Goal: Task Accomplishment & Management: Manage account settings

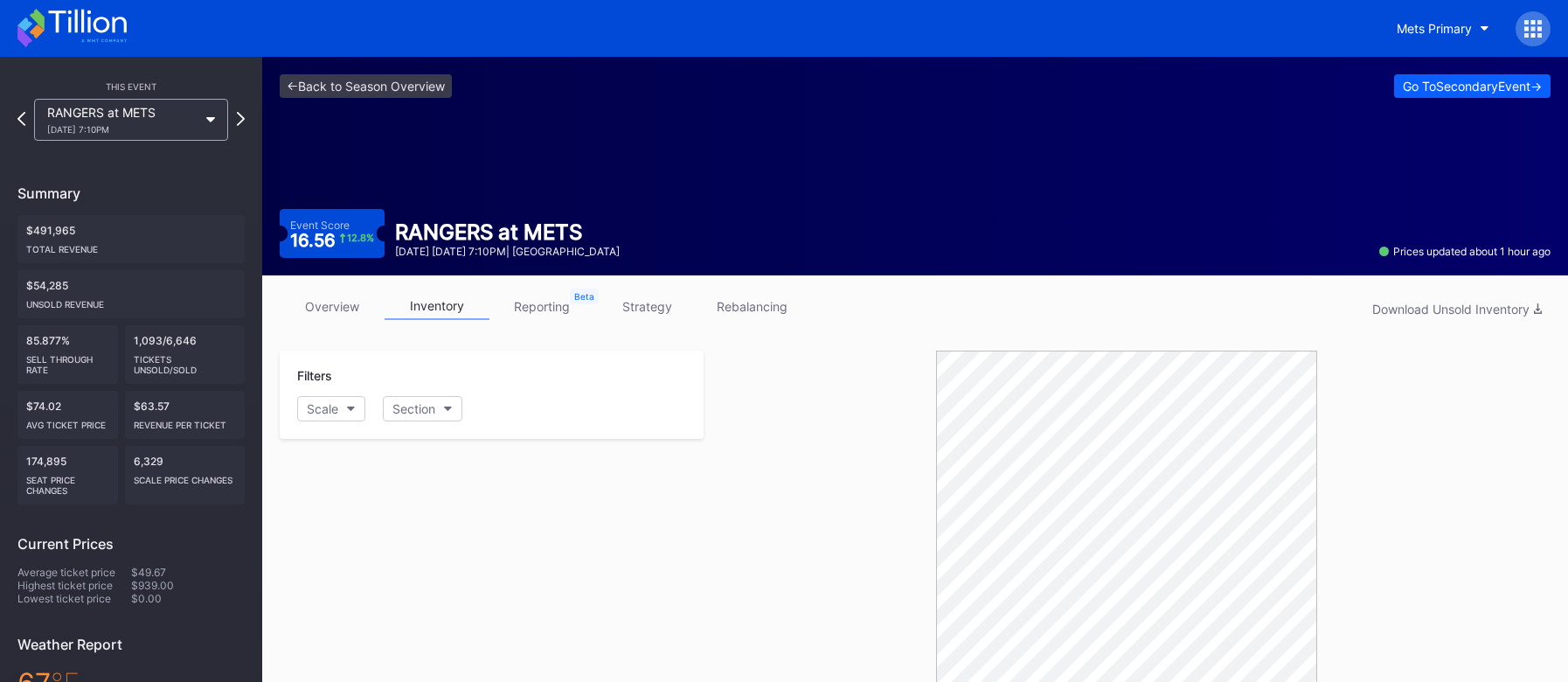
click at [1445, 25] on div "Mets Primary" at bounding box center [1433, 28] width 75 height 14
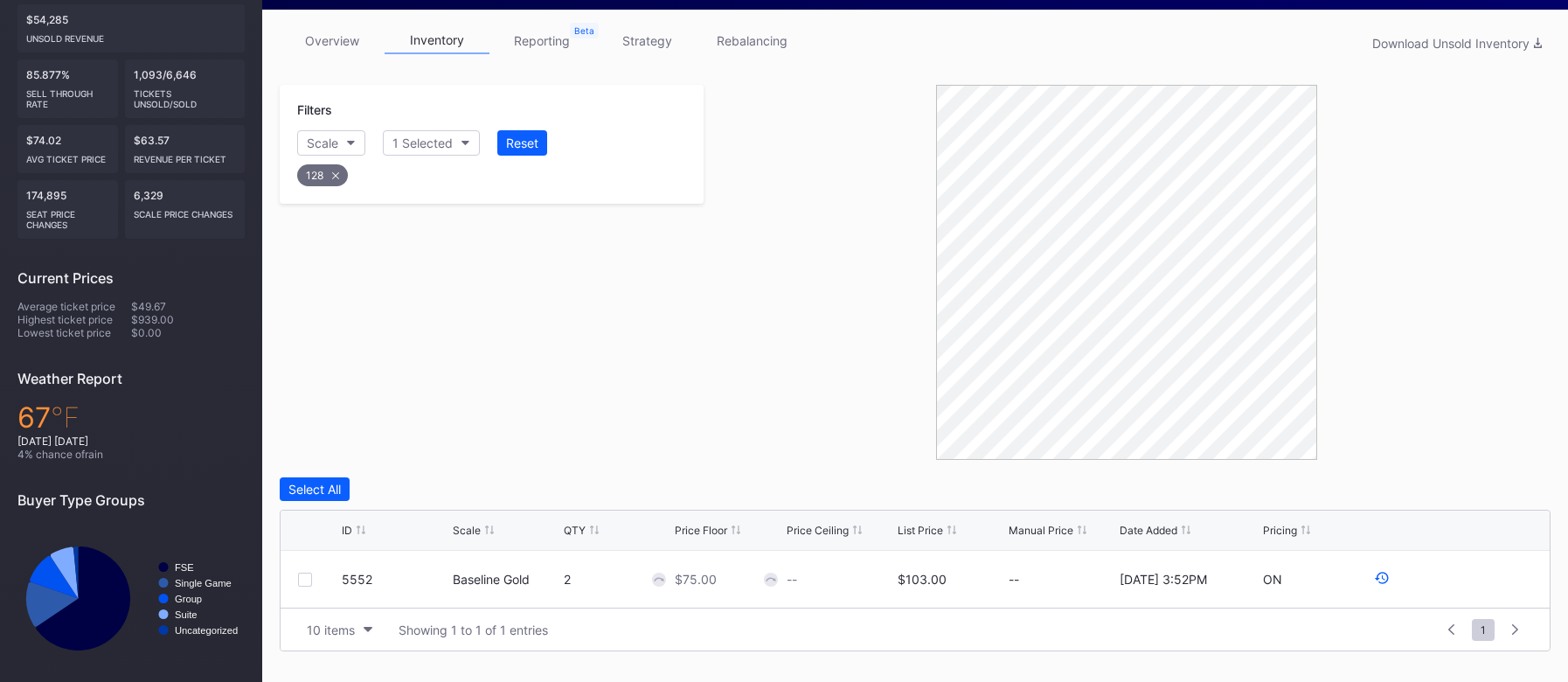
scroll to position [274, 0]
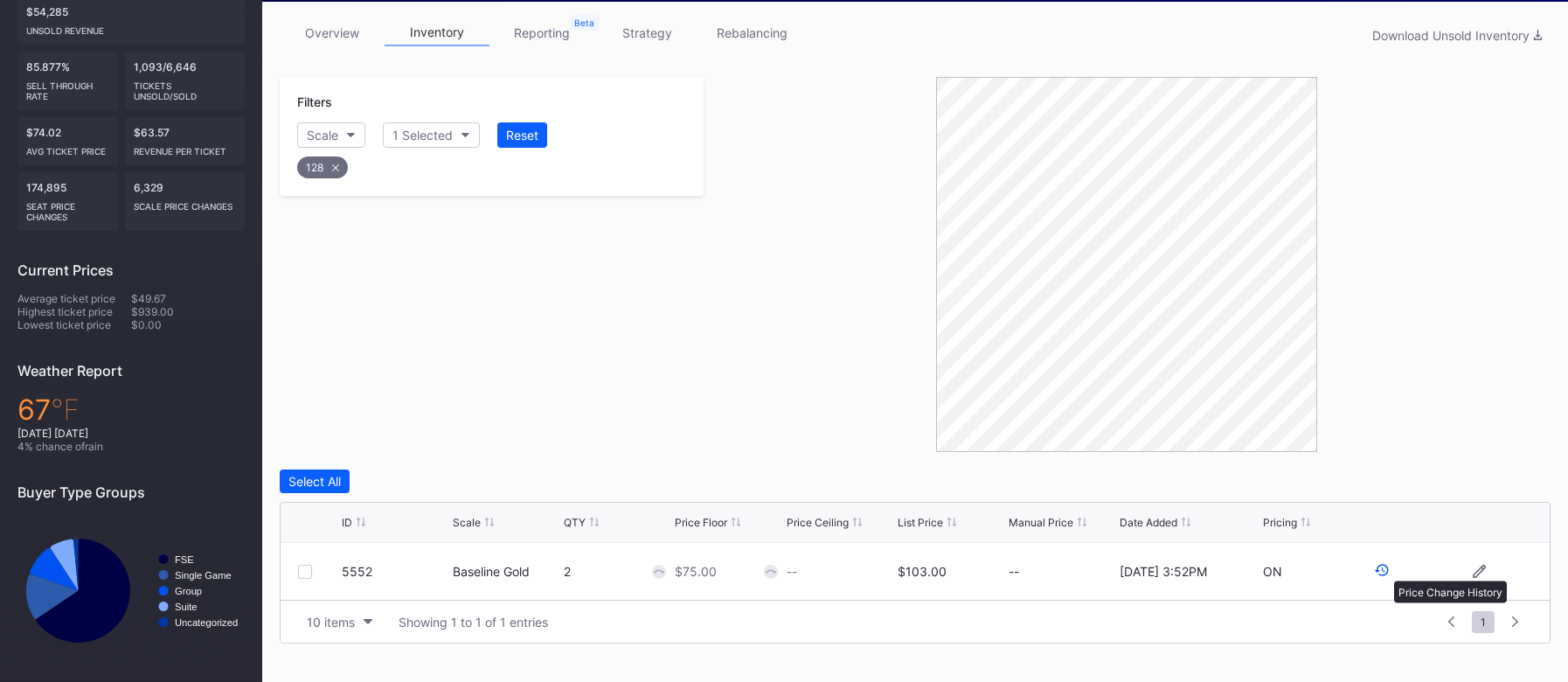
click at [1385, 572] on icon at bounding box center [1381, 570] width 14 height 13
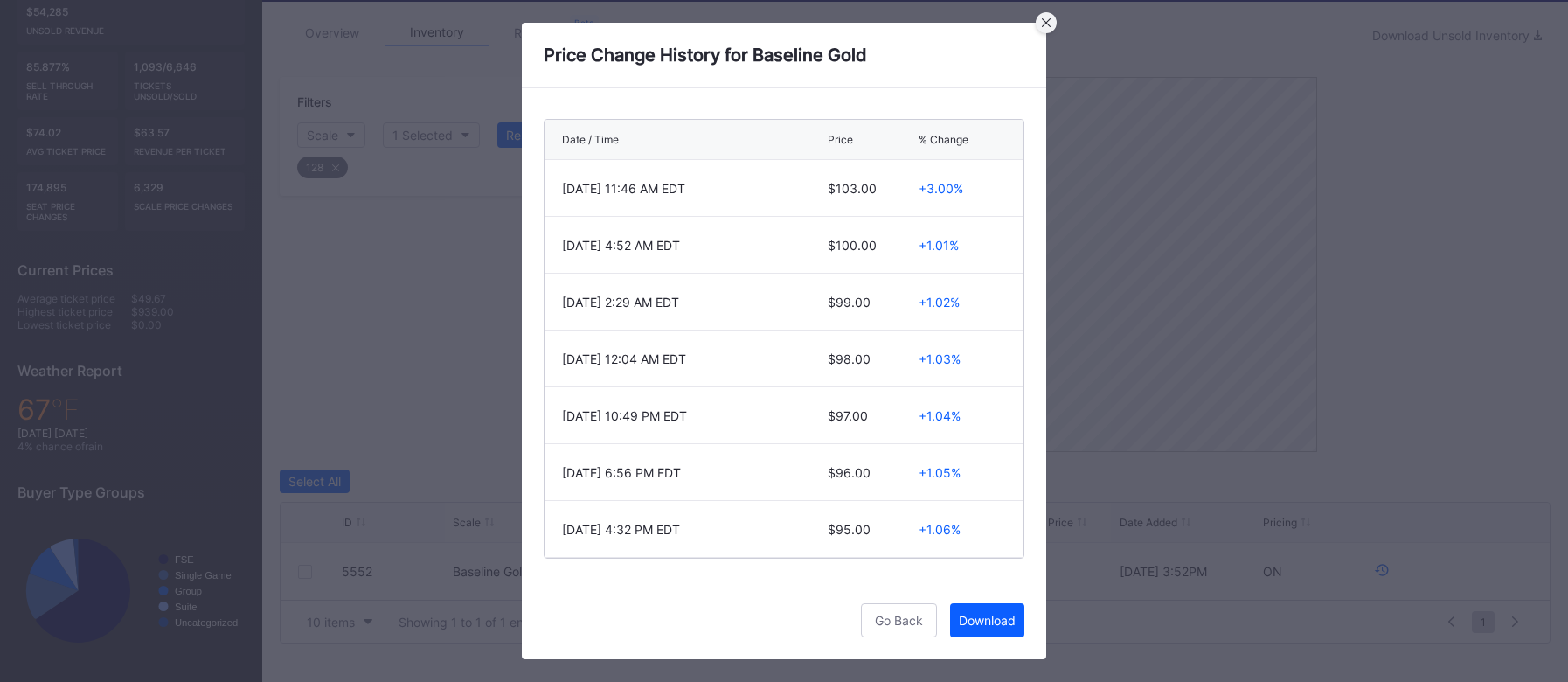
click at [1050, 22] on icon at bounding box center [1046, 23] width 9 height 9
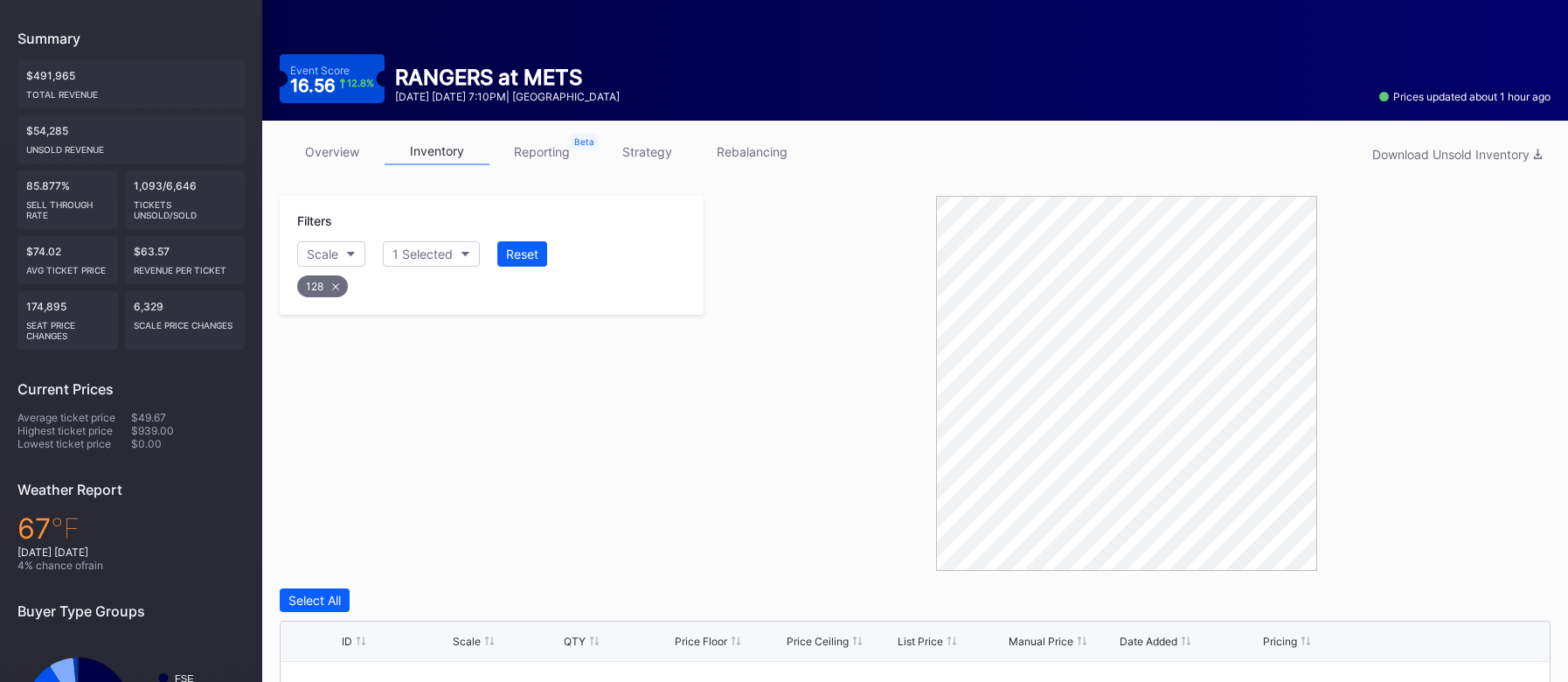
scroll to position [0, 0]
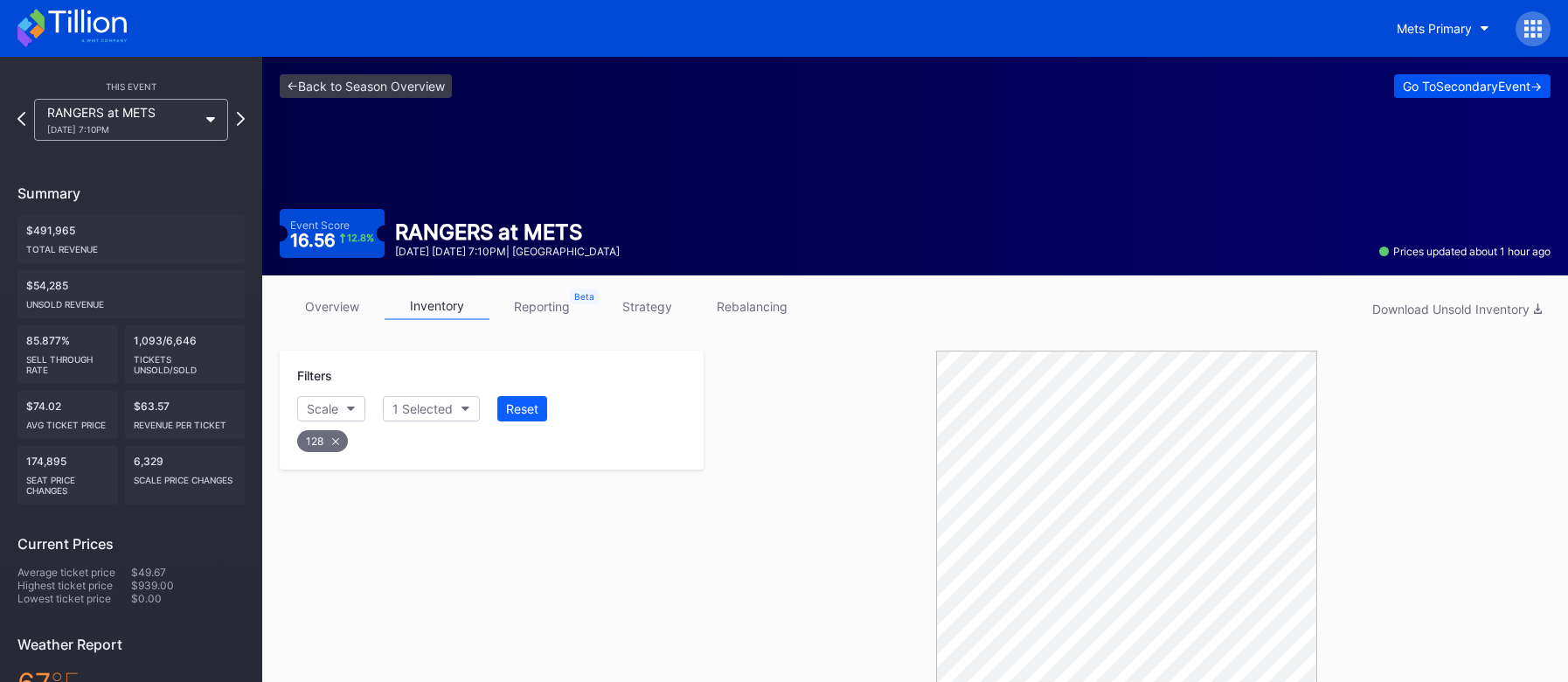
click at [1475, 89] on div "Go To Secondary Event ->" at bounding box center [1472, 86] width 139 height 14
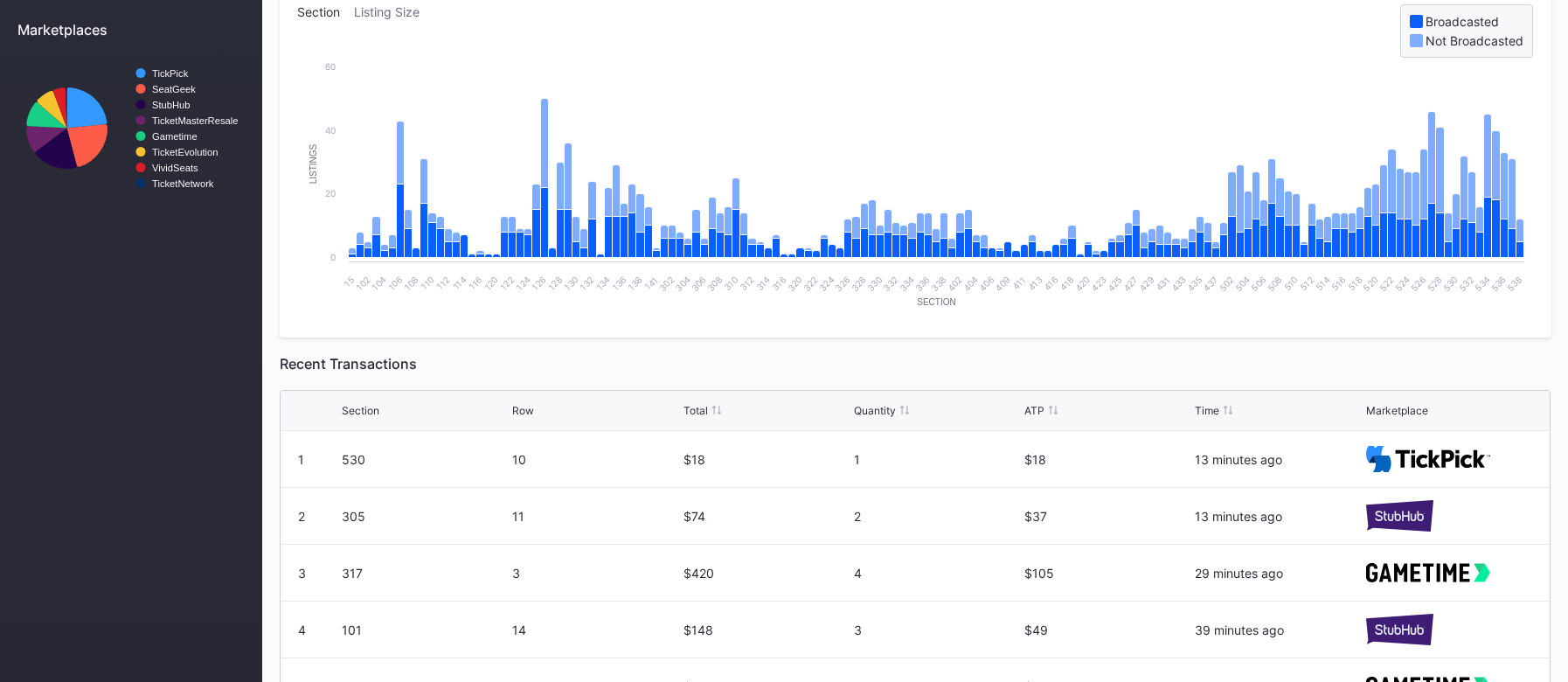
scroll to position [187, 0]
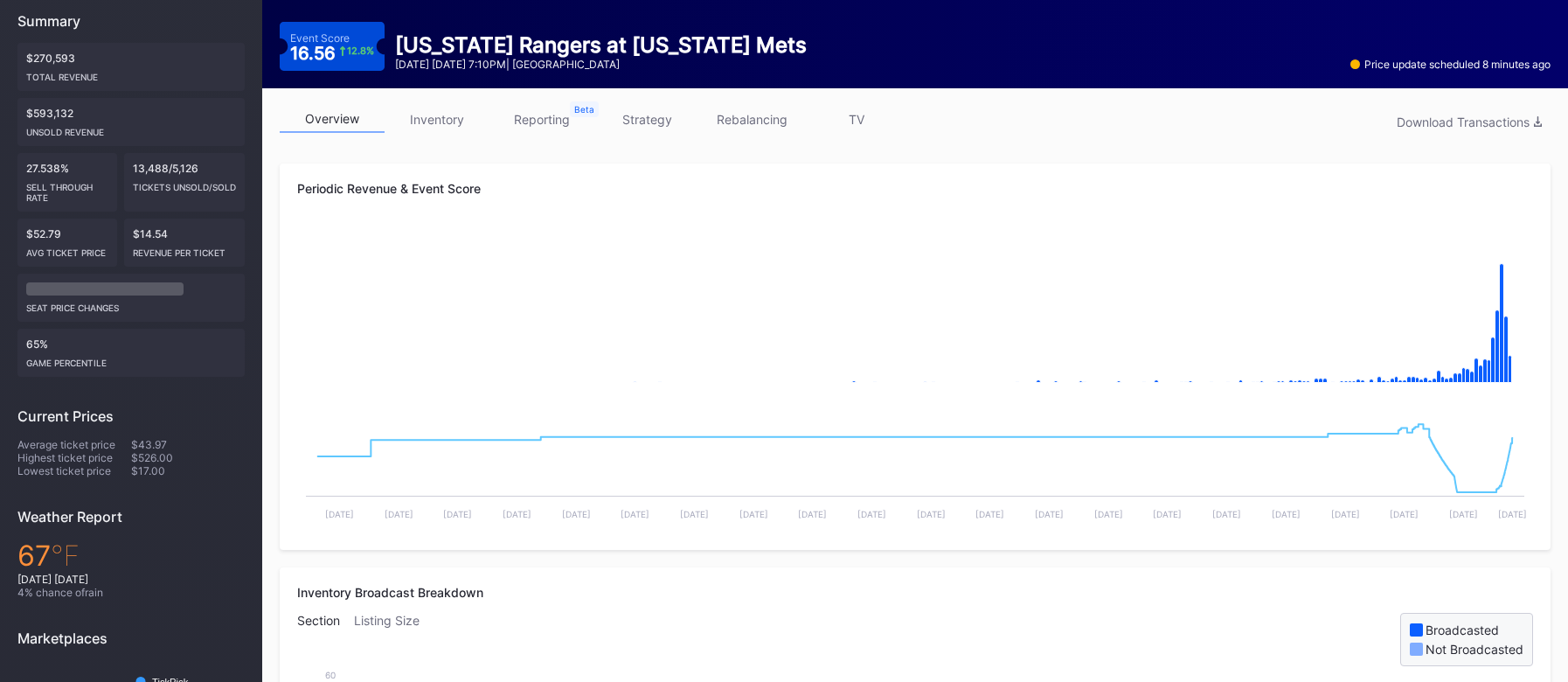
click at [465, 130] on link "inventory" at bounding box center [437, 119] width 105 height 27
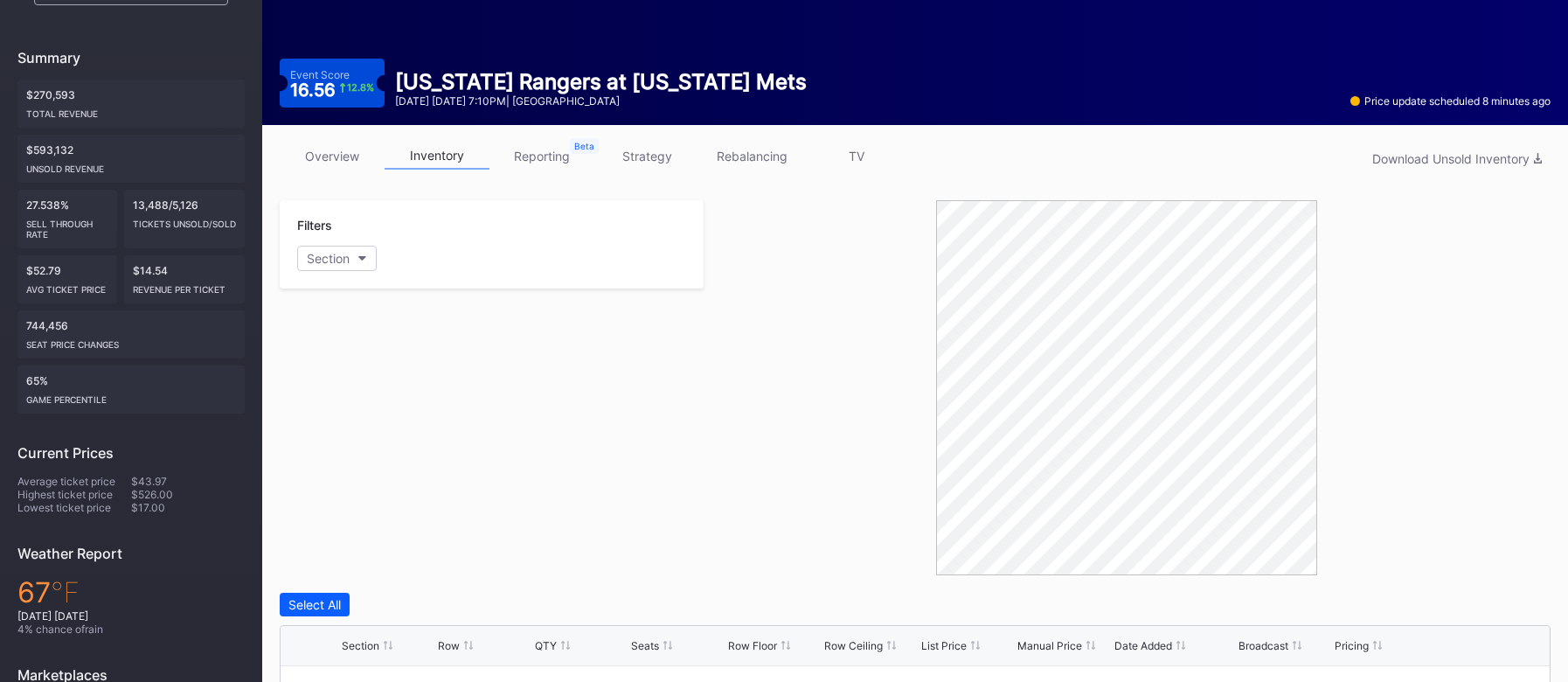
scroll to position [59, 0]
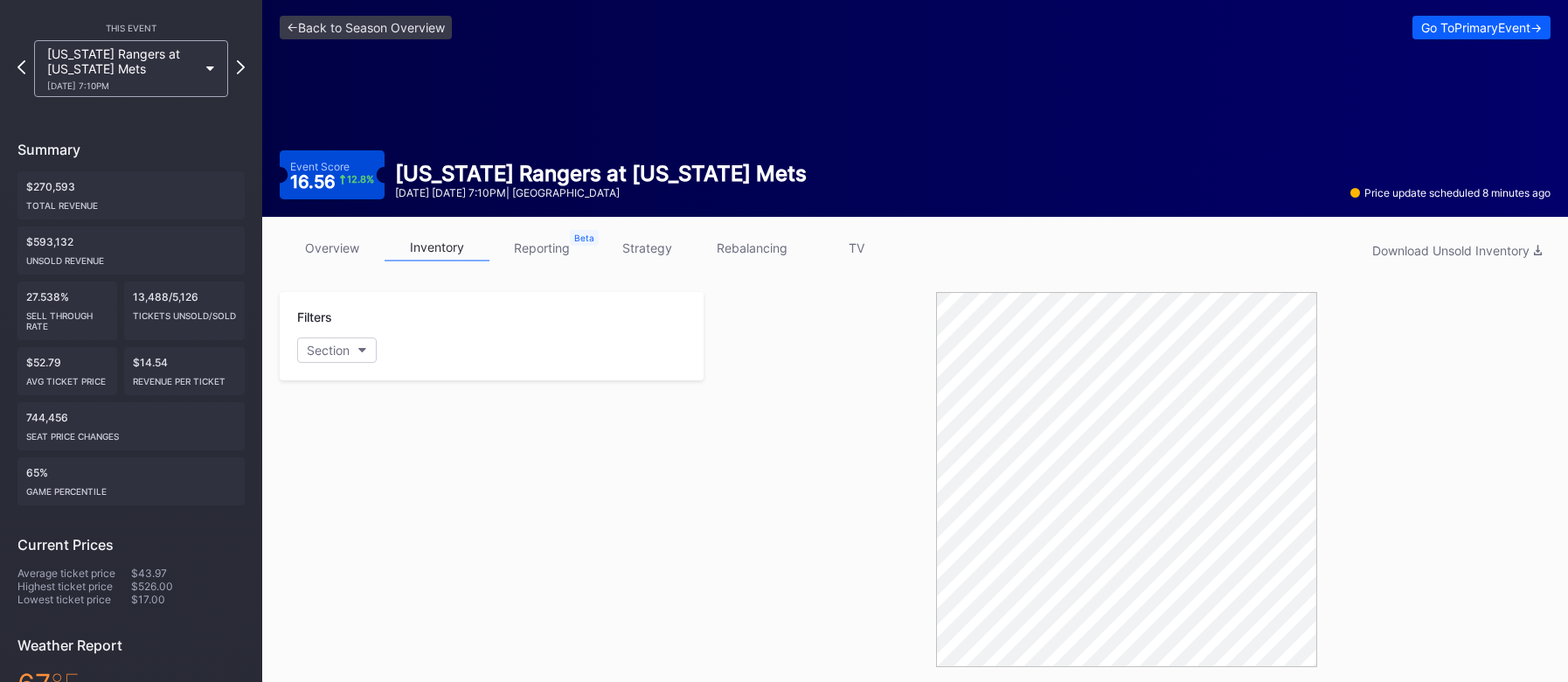
click at [547, 257] on link "reporting" at bounding box center [542, 248] width 105 height 27
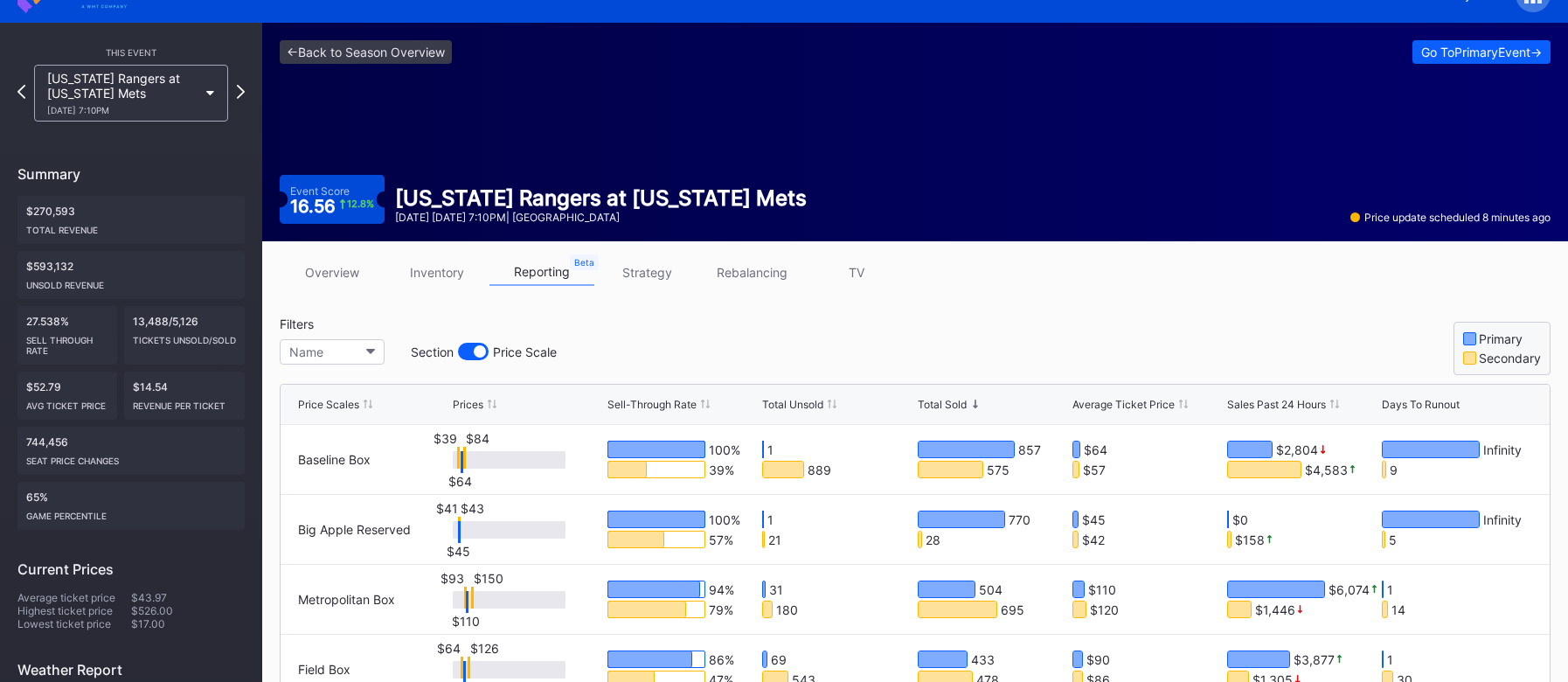
scroll to position [30, 0]
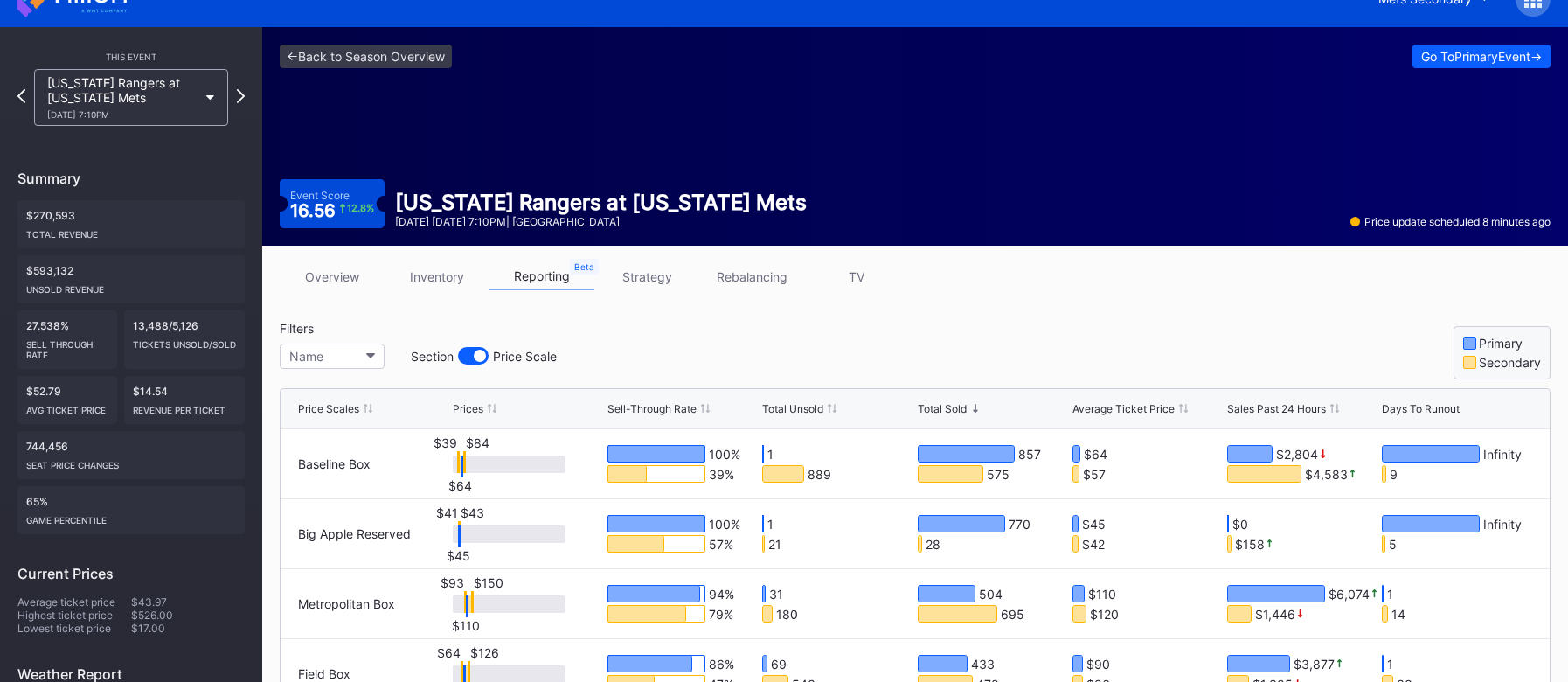
click at [666, 284] on link "strategy" at bounding box center [647, 276] width 105 height 27
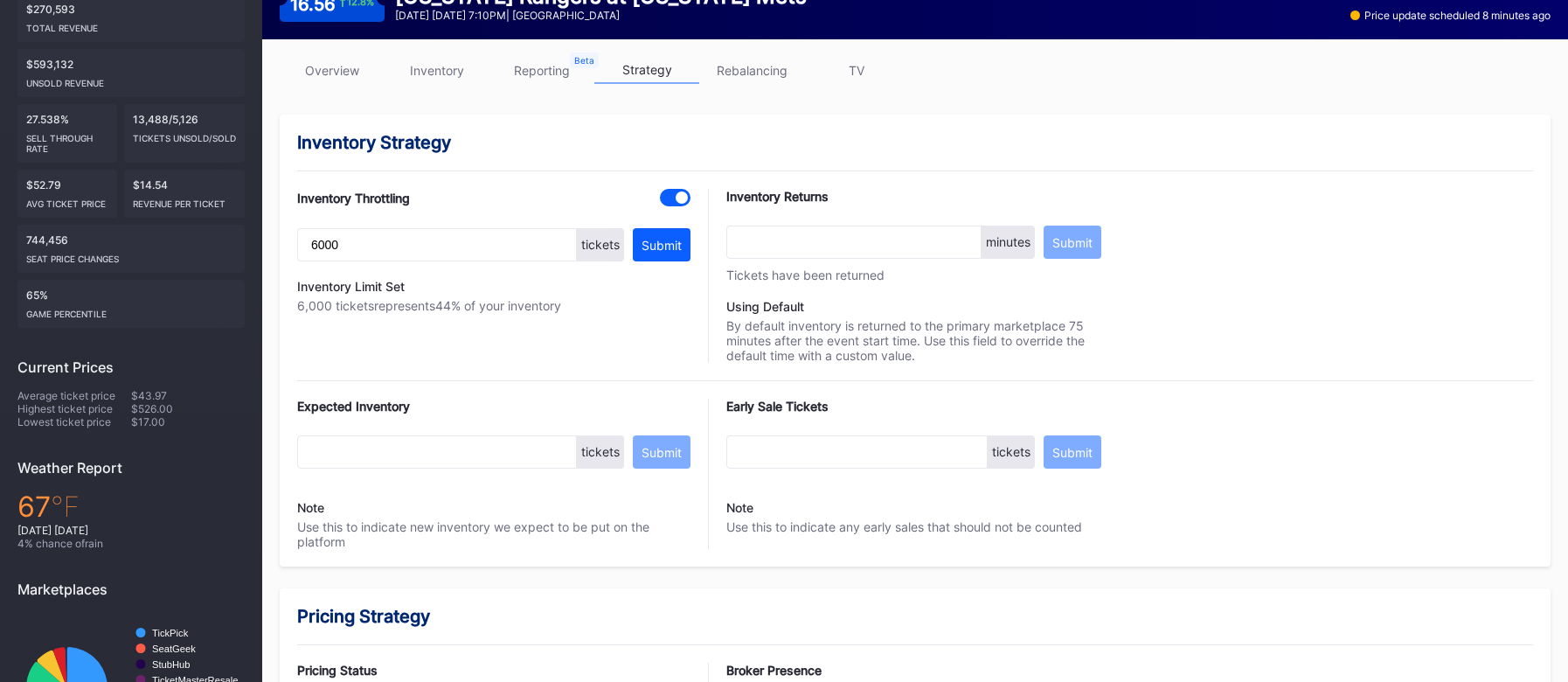
scroll to position [233, 0]
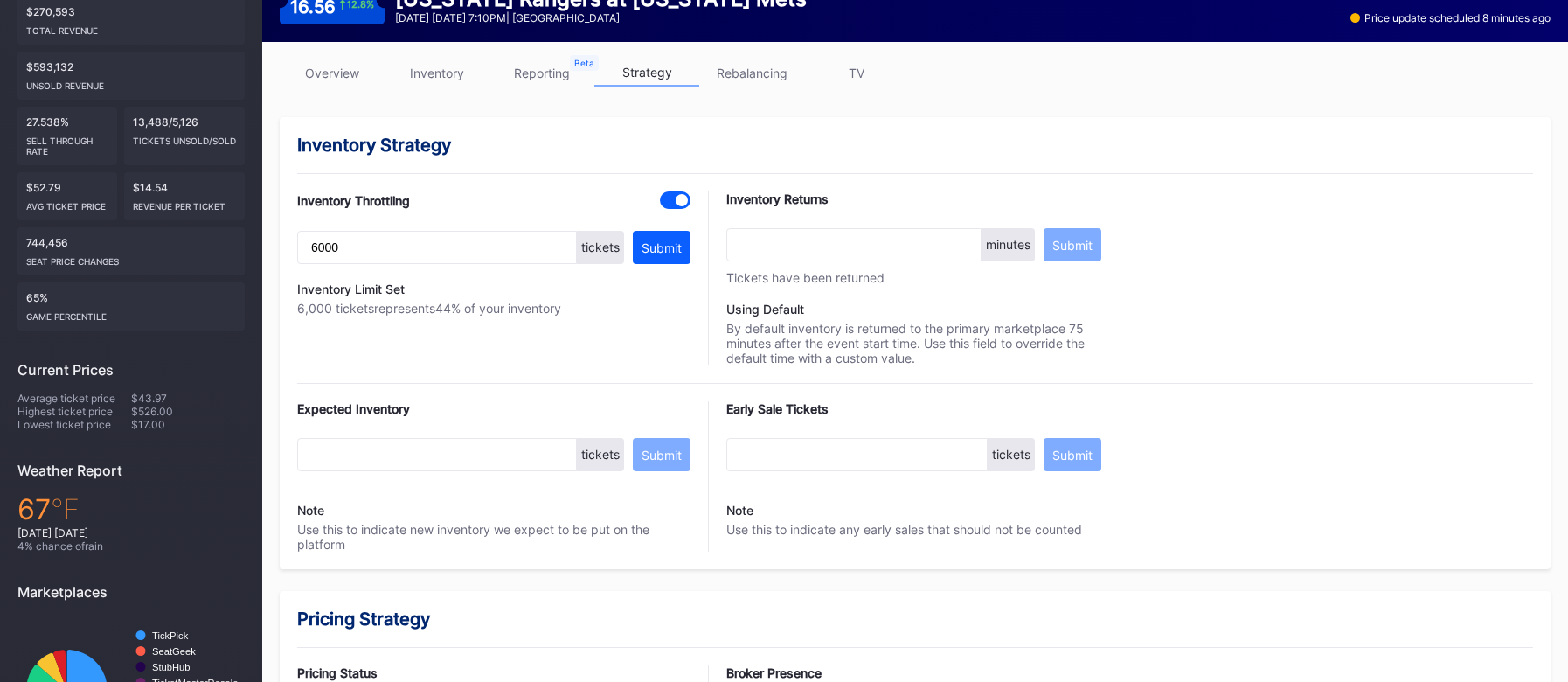
click at [739, 67] on link "rebalancing" at bounding box center [751, 73] width 105 height 27
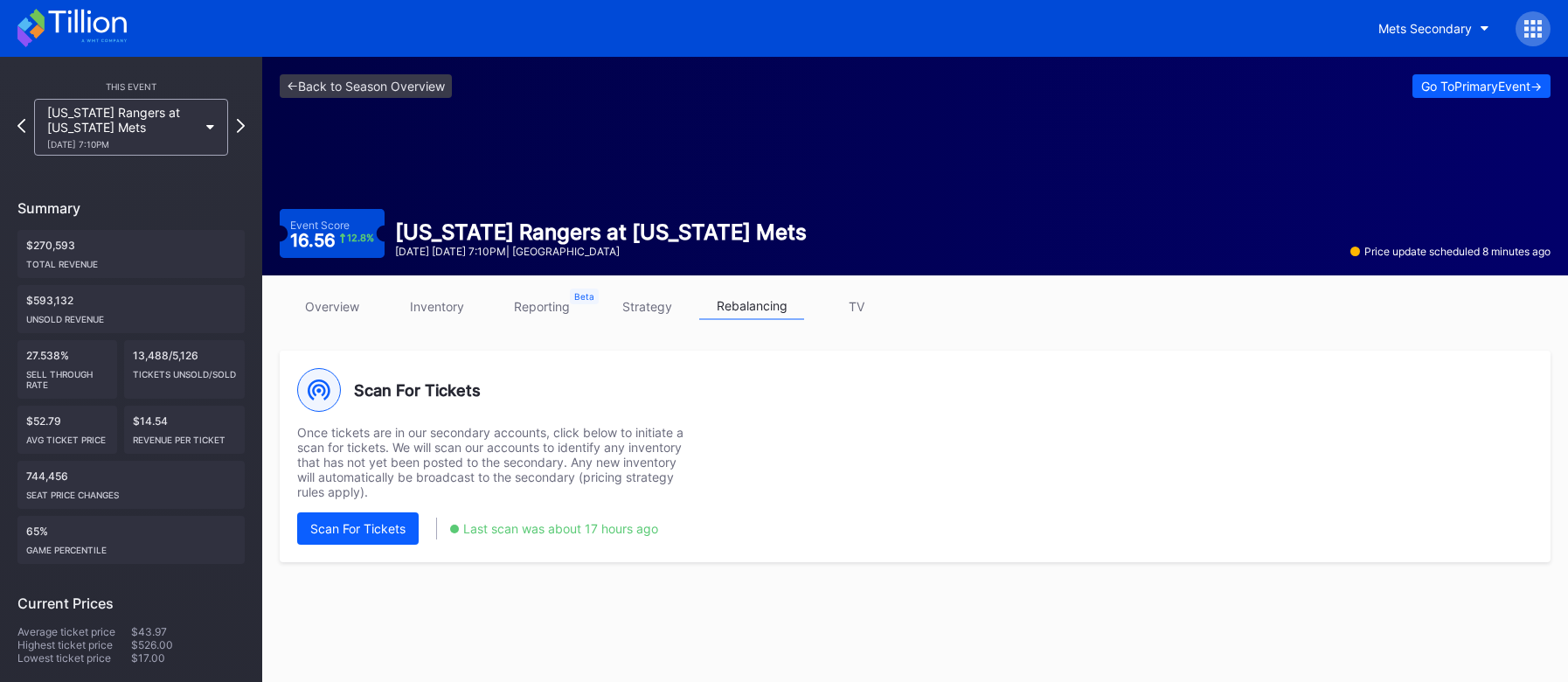
click at [862, 306] on link "TV" at bounding box center [856, 306] width 105 height 27
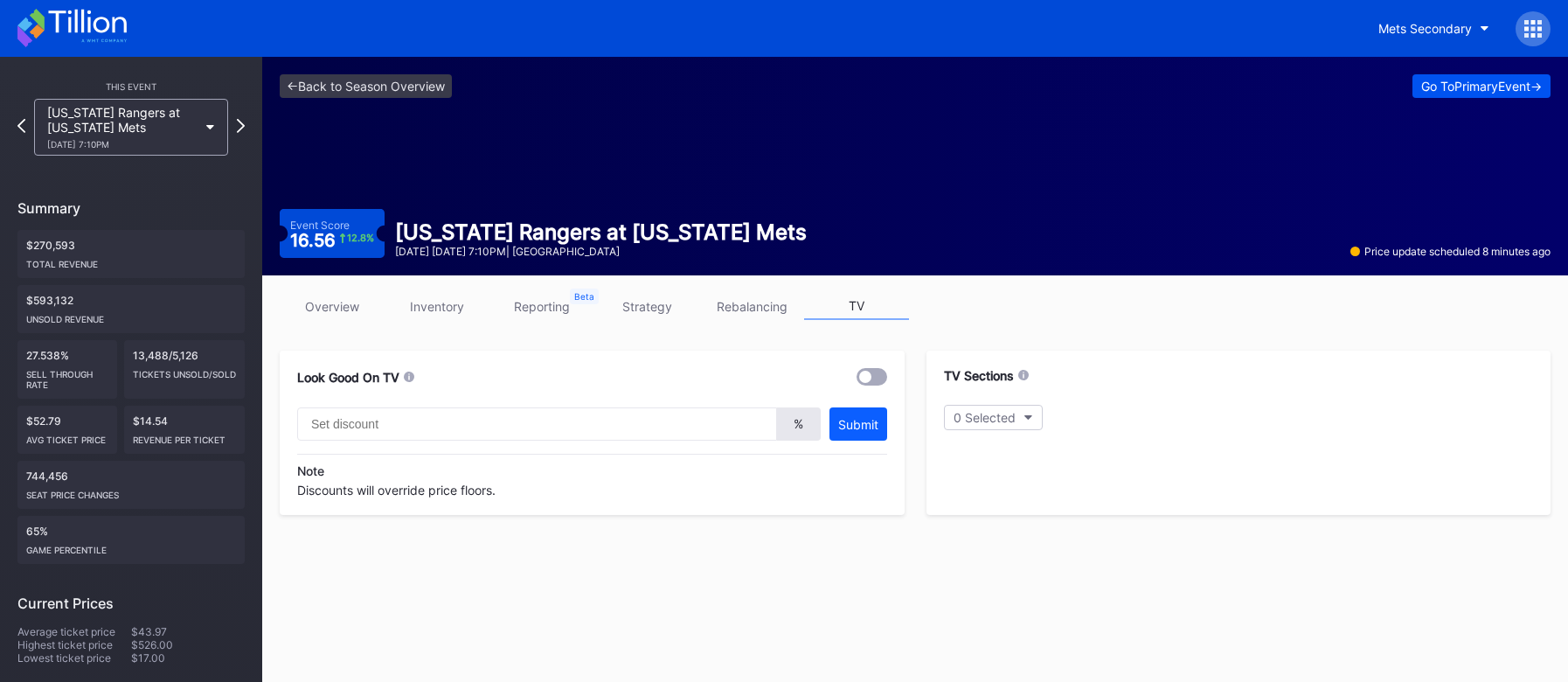
click at [1489, 90] on div "Go To Primary Event ->" at bounding box center [1481, 86] width 121 height 14
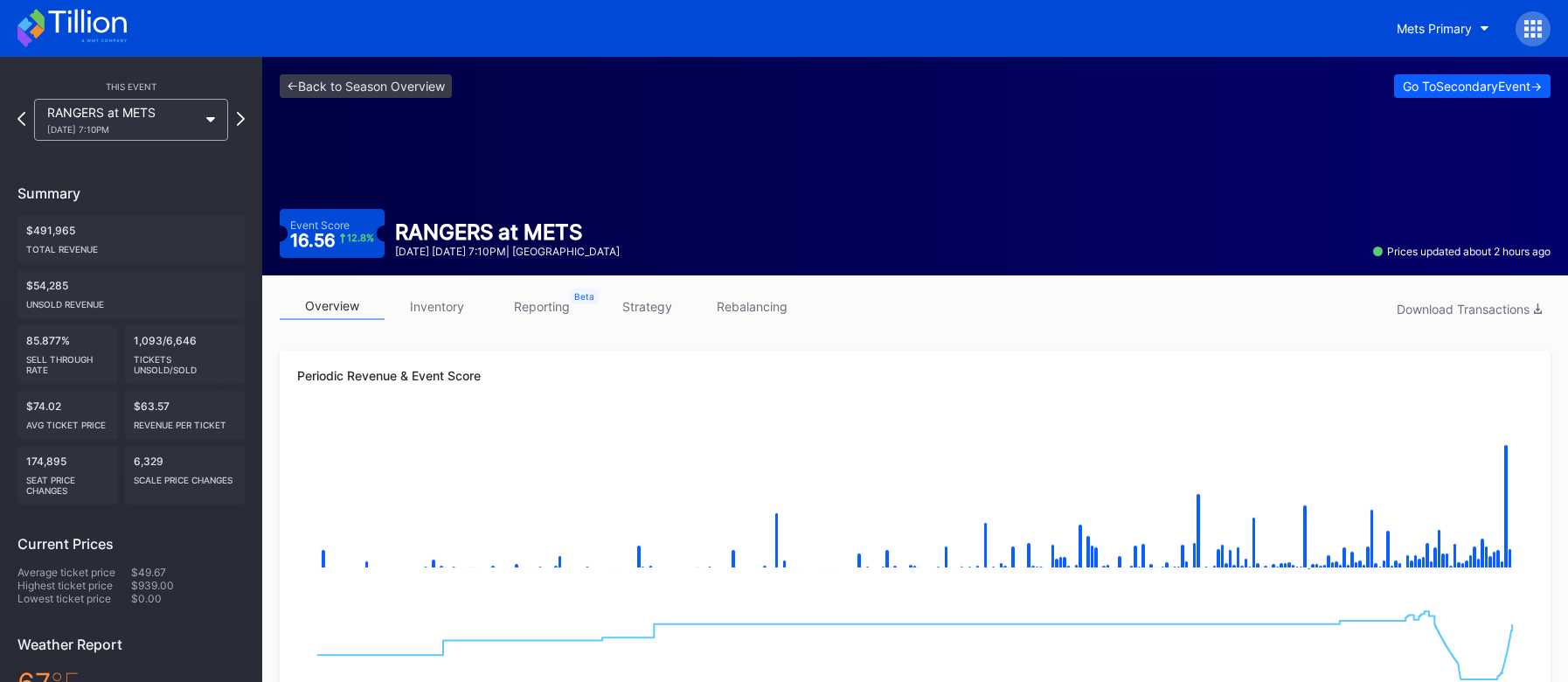
click at [625, 305] on link "strategy" at bounding box center [647, 306] width 105 height 27
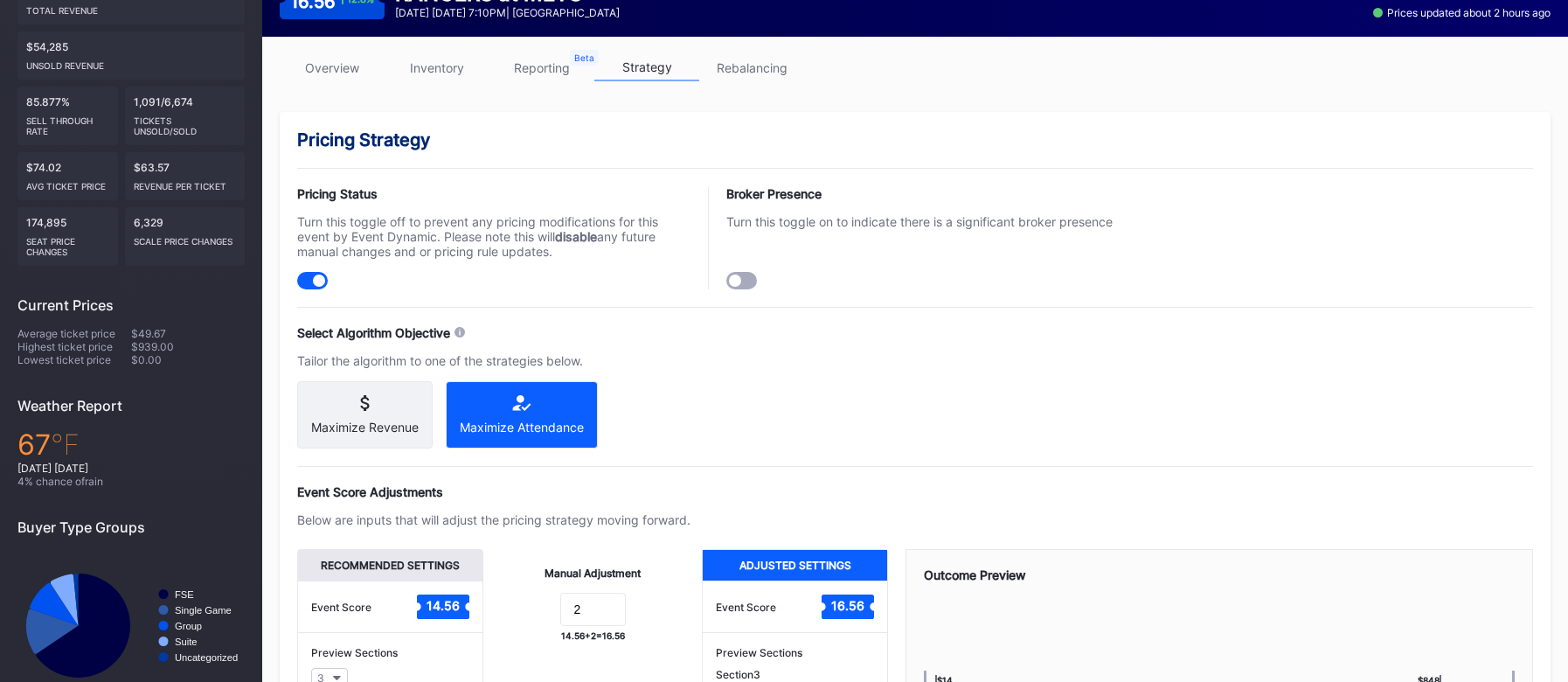
scroll to position [4, 0]
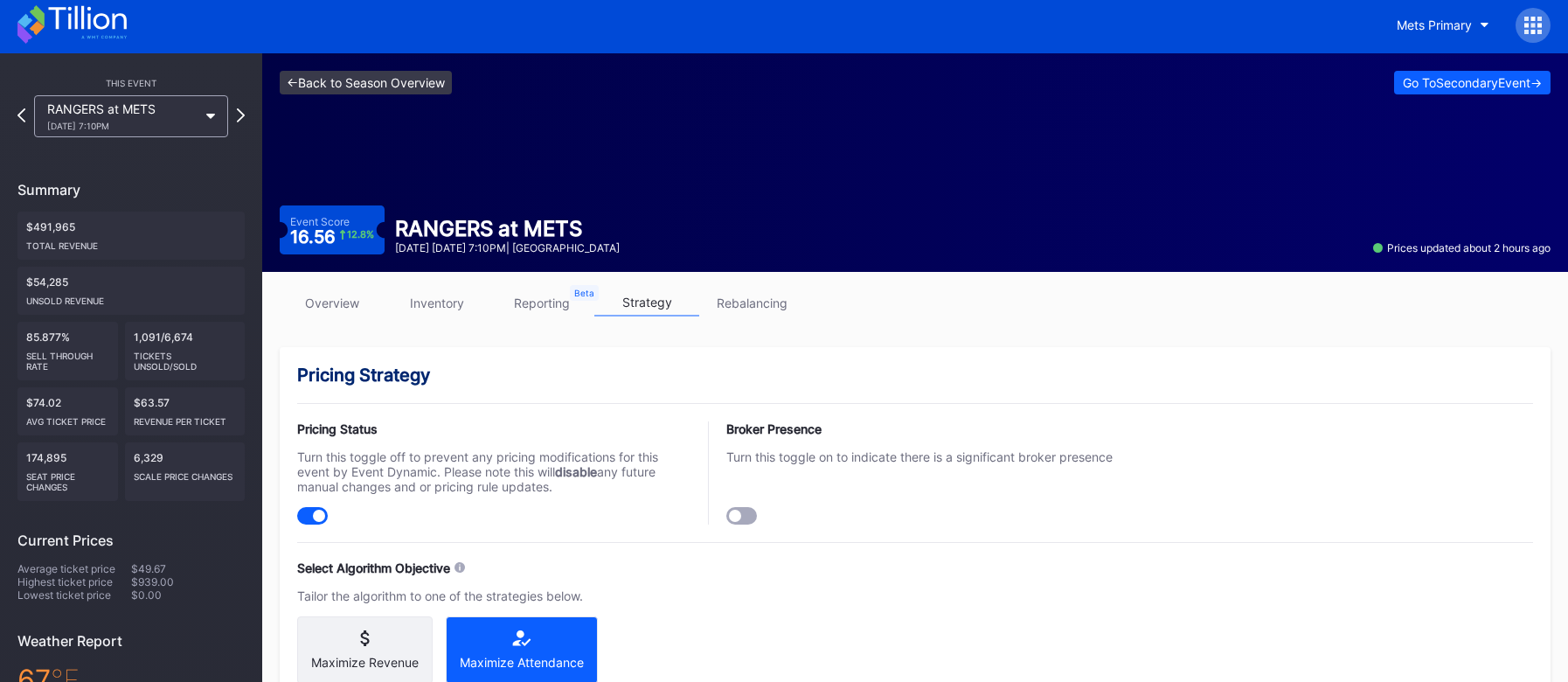
click at [383, 89] on link "<- Back to Season Overview" at bounding box center [366, 82] width 173 height 23
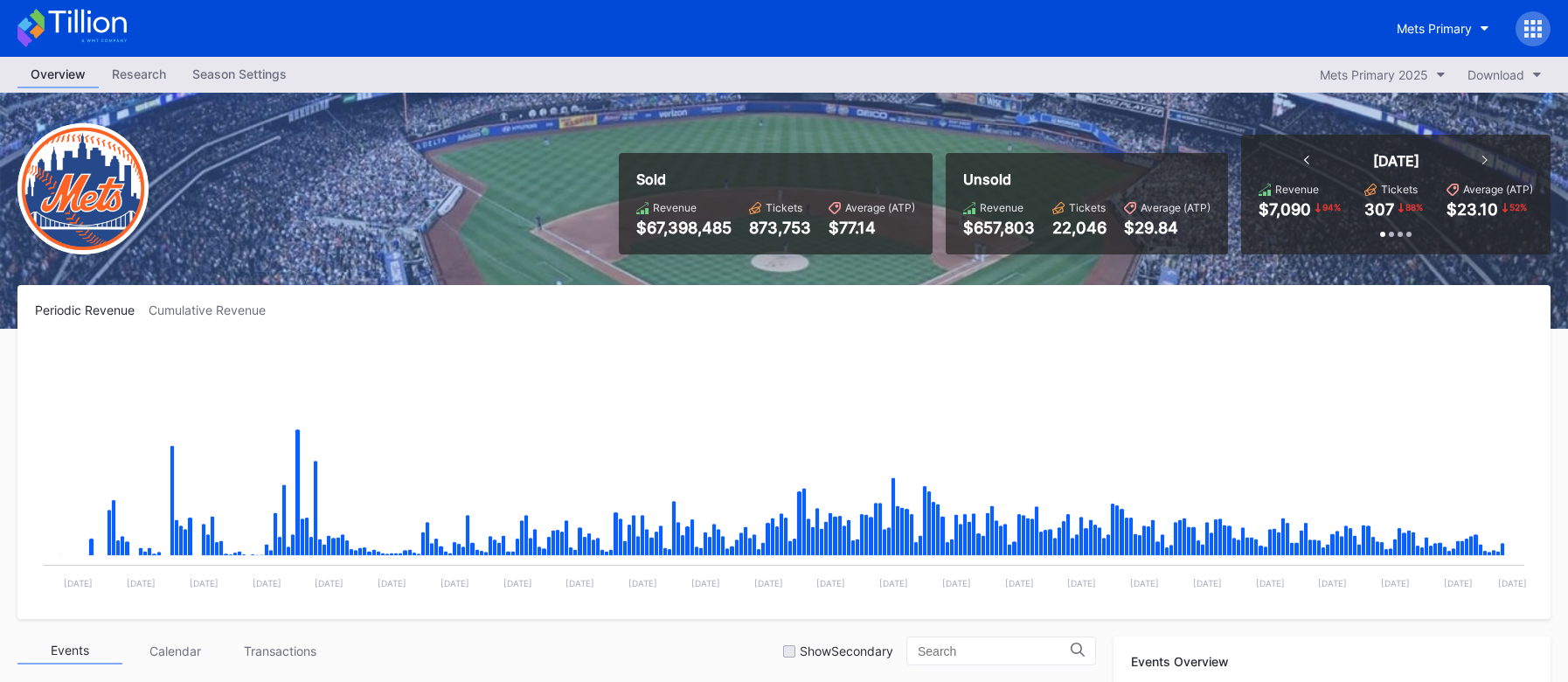
scroll to position [4033, 0]
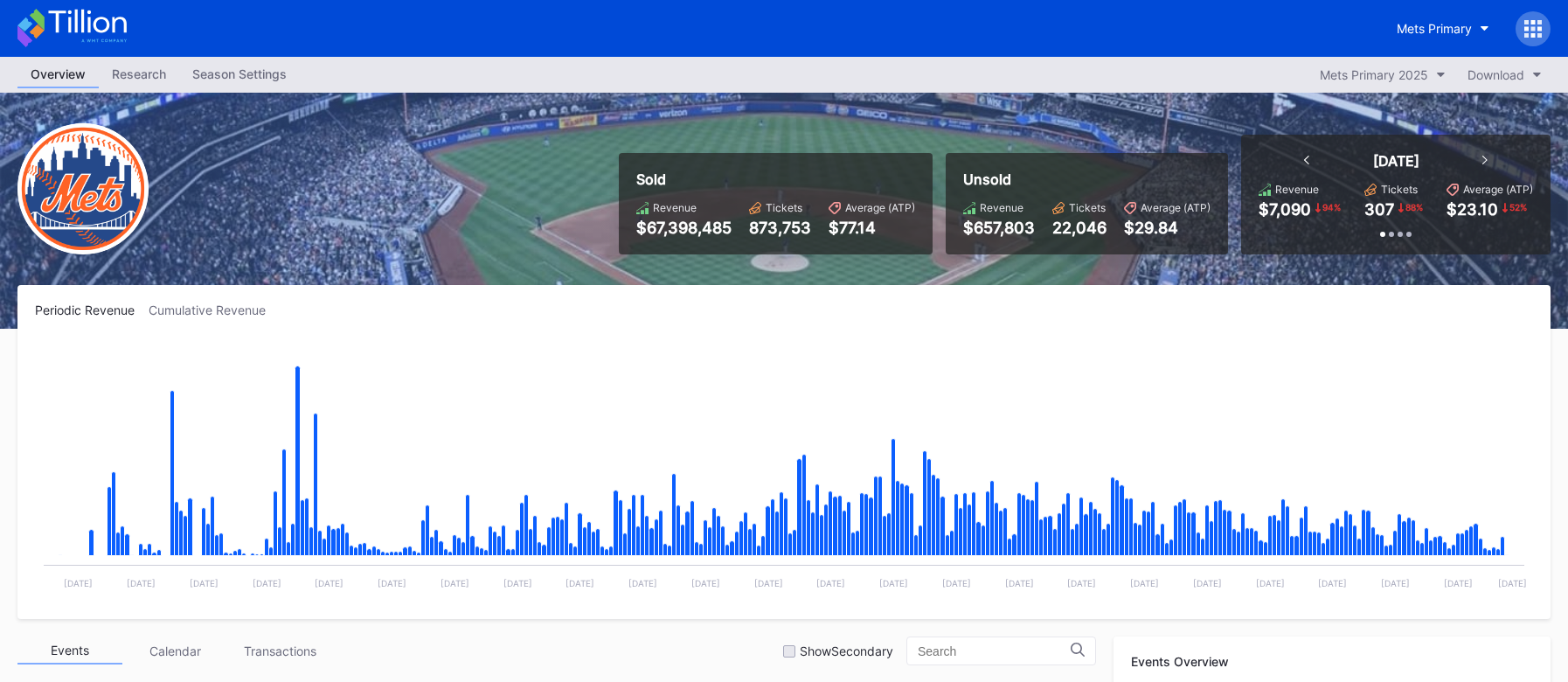
click at [260, 79] on div "Season Settings" at bounding box center [239, 74] width 121 height 25
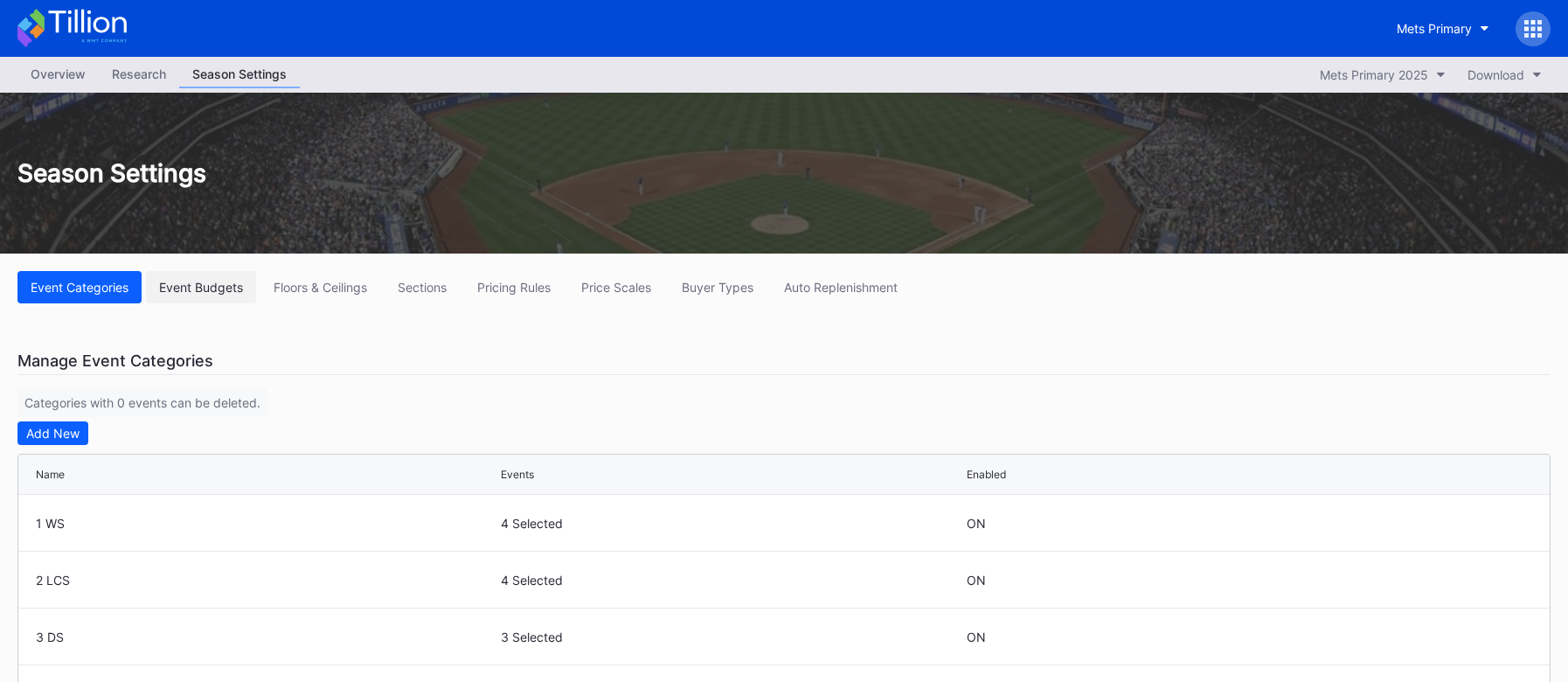
click at [218, 289] on div "Event Budgets" at bounding box center [201, 287] width 84 height 14
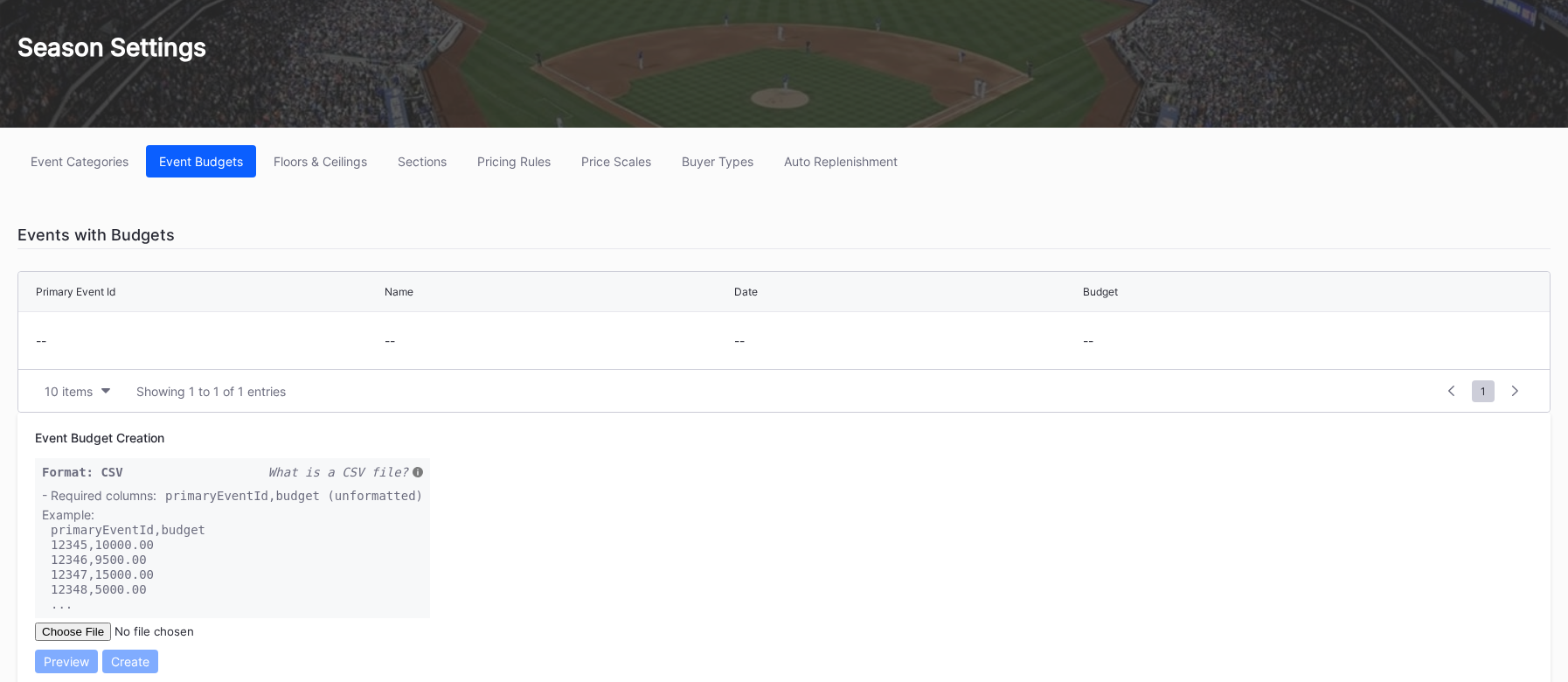
scroll to position [176, 0]
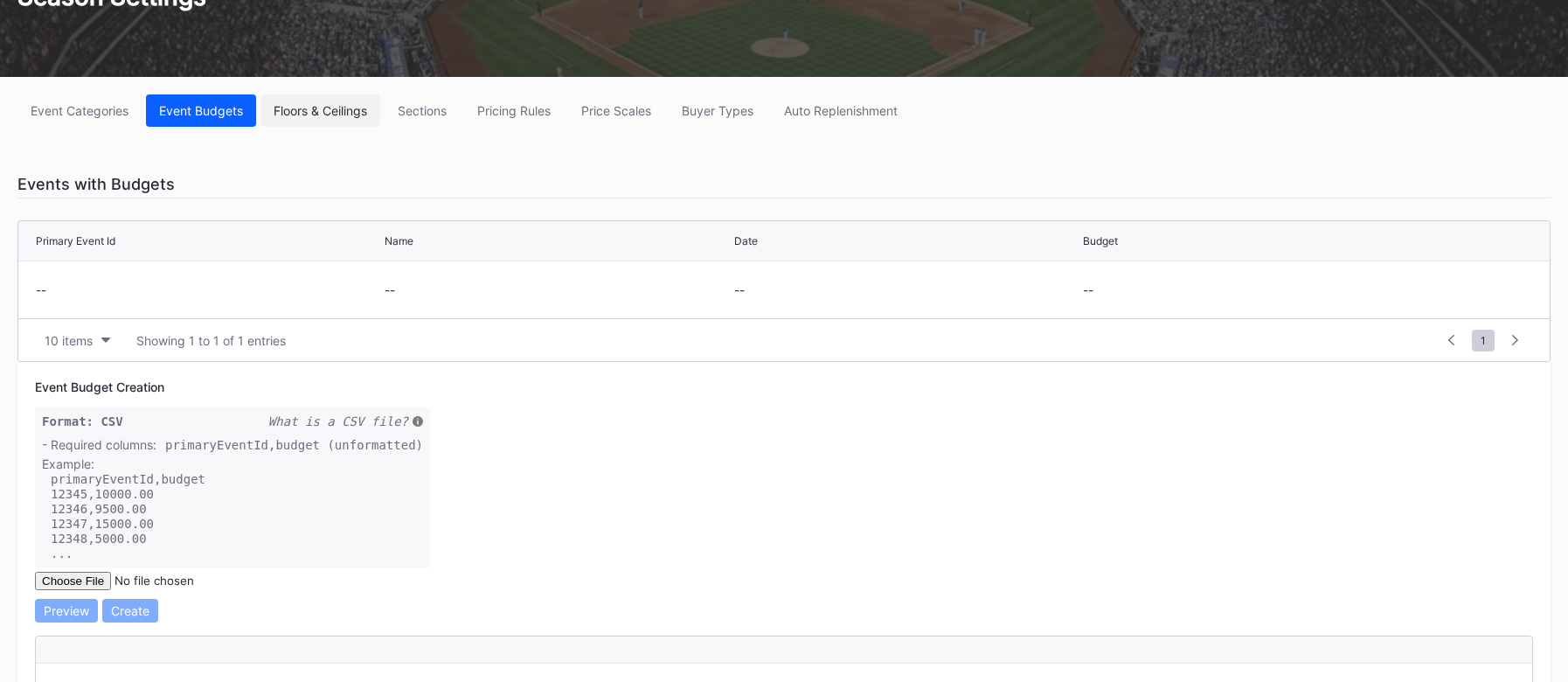
click at [316, 105] on div "Floors & Ceilings" at bounding box center [321, 110] width 94 height 14
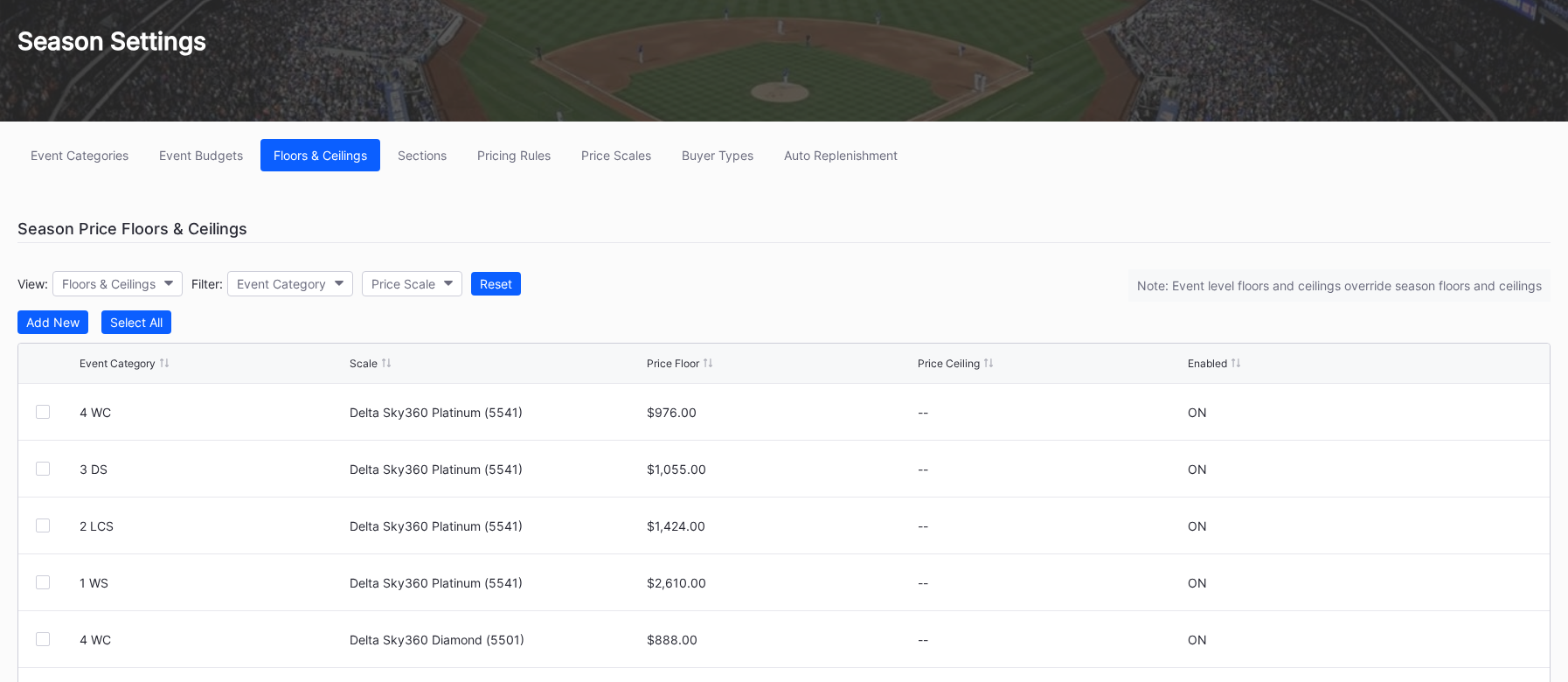
scroll to position [149, 0]
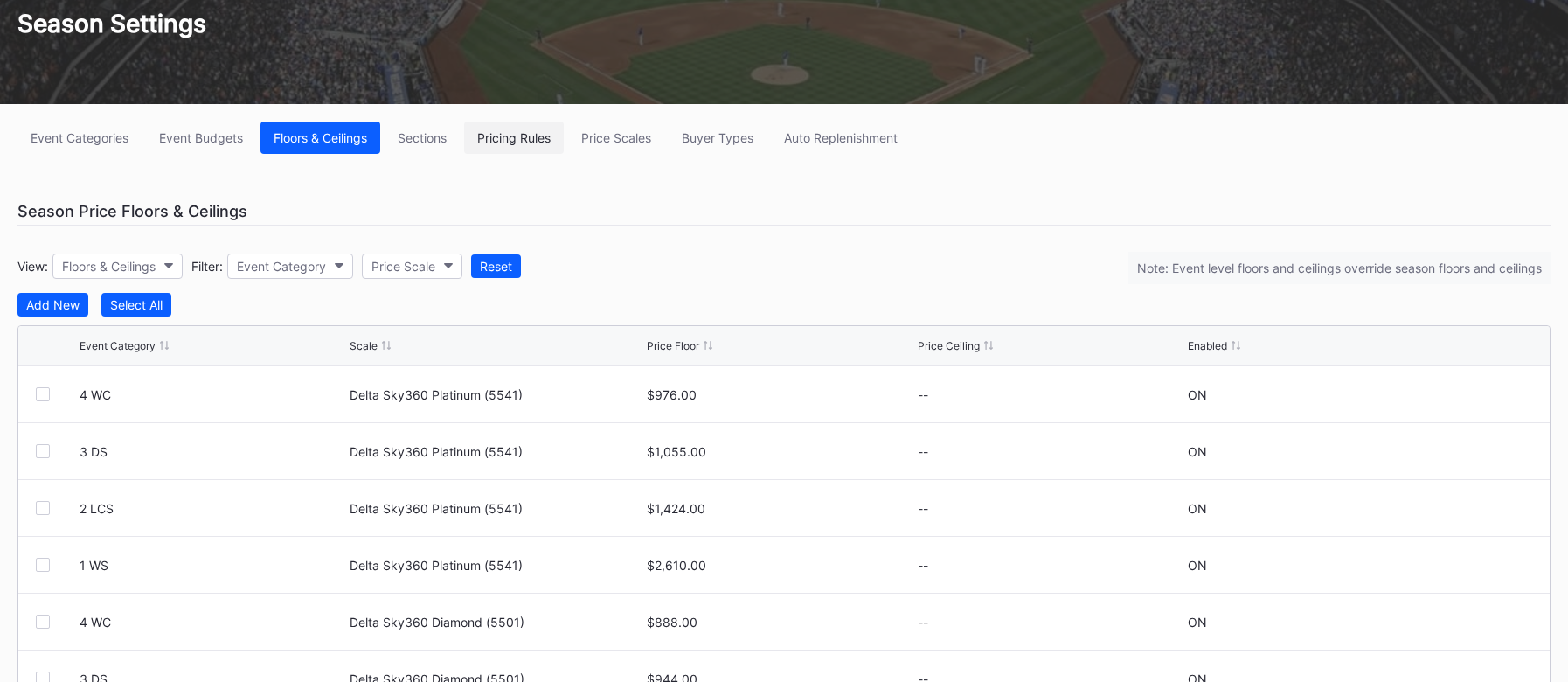
click at [506, 143] on div "Pricing Rules" at bounding box center [513, 137] width 73 height 14
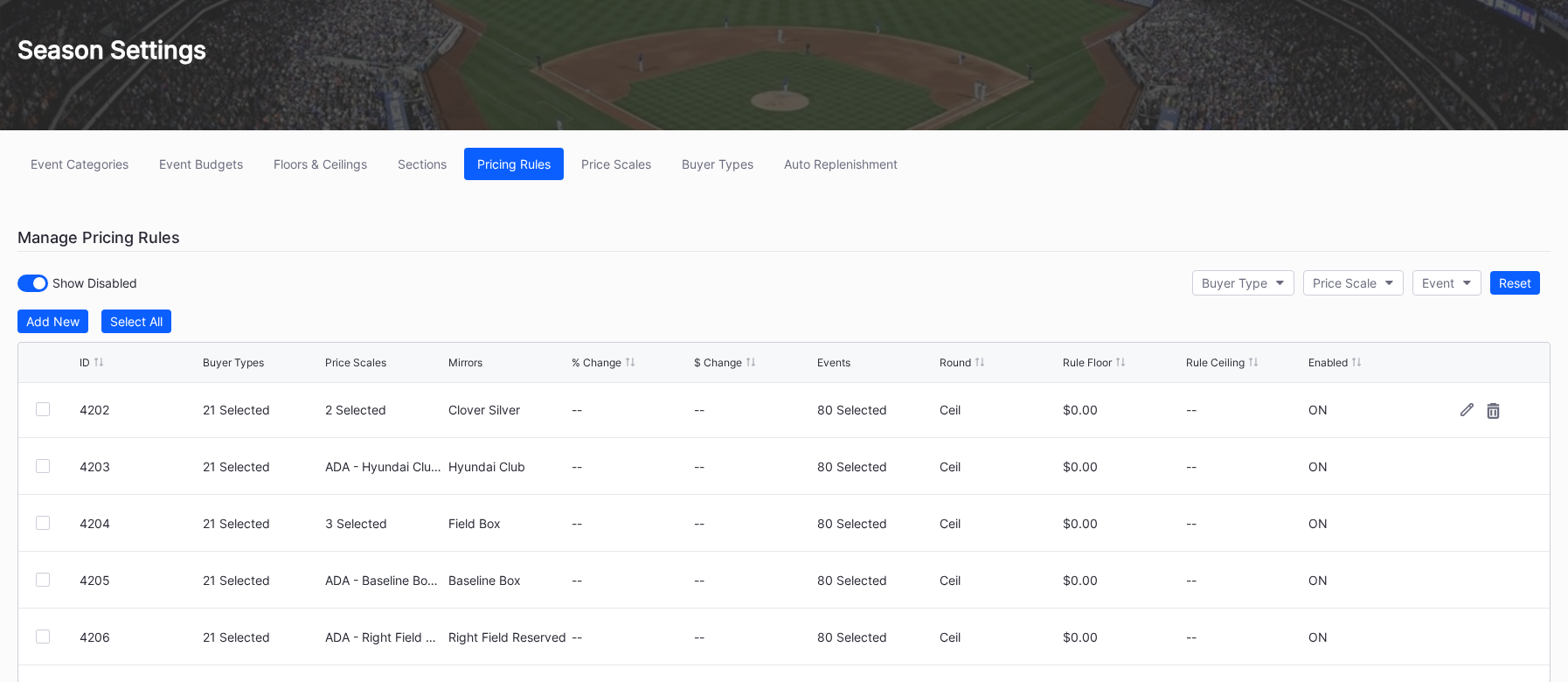
scroll to position [61, 0]
click at [1200, 363] on div "Rule Ceiling" at bounding box center [1215, 362] width 59 height 14
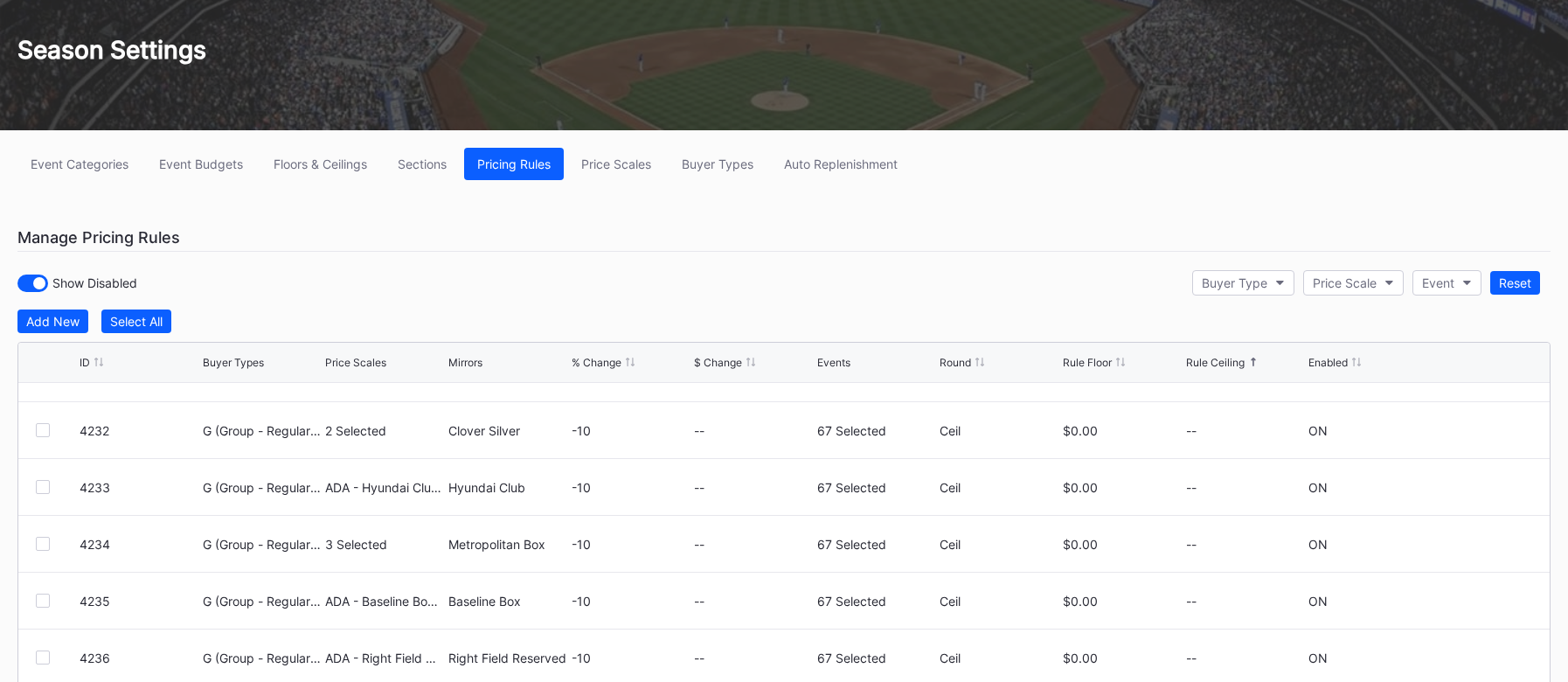
scroll to position [556, 0]
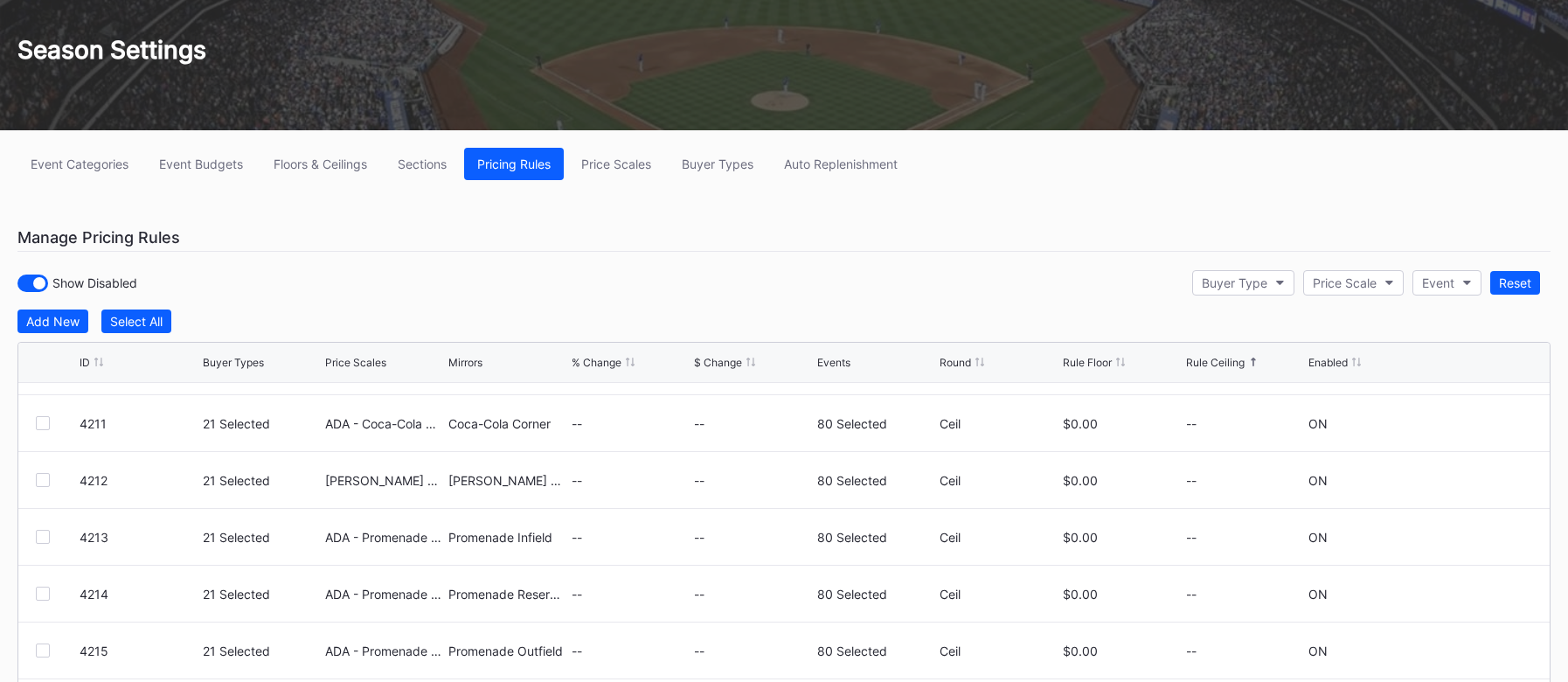
click at [622, 363] on div "% Change" at bounding box center [631, 362] width 119 height 14
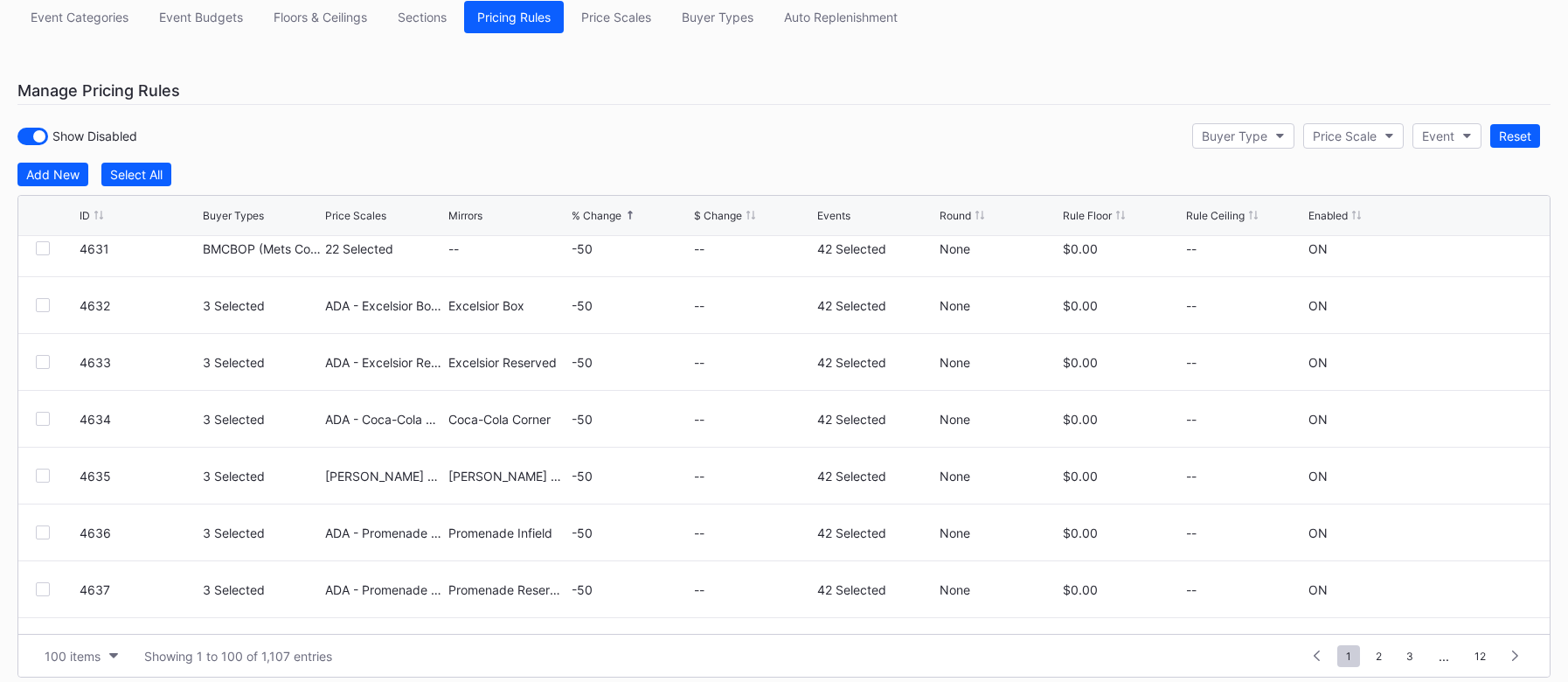
scroll to position [329, 0]
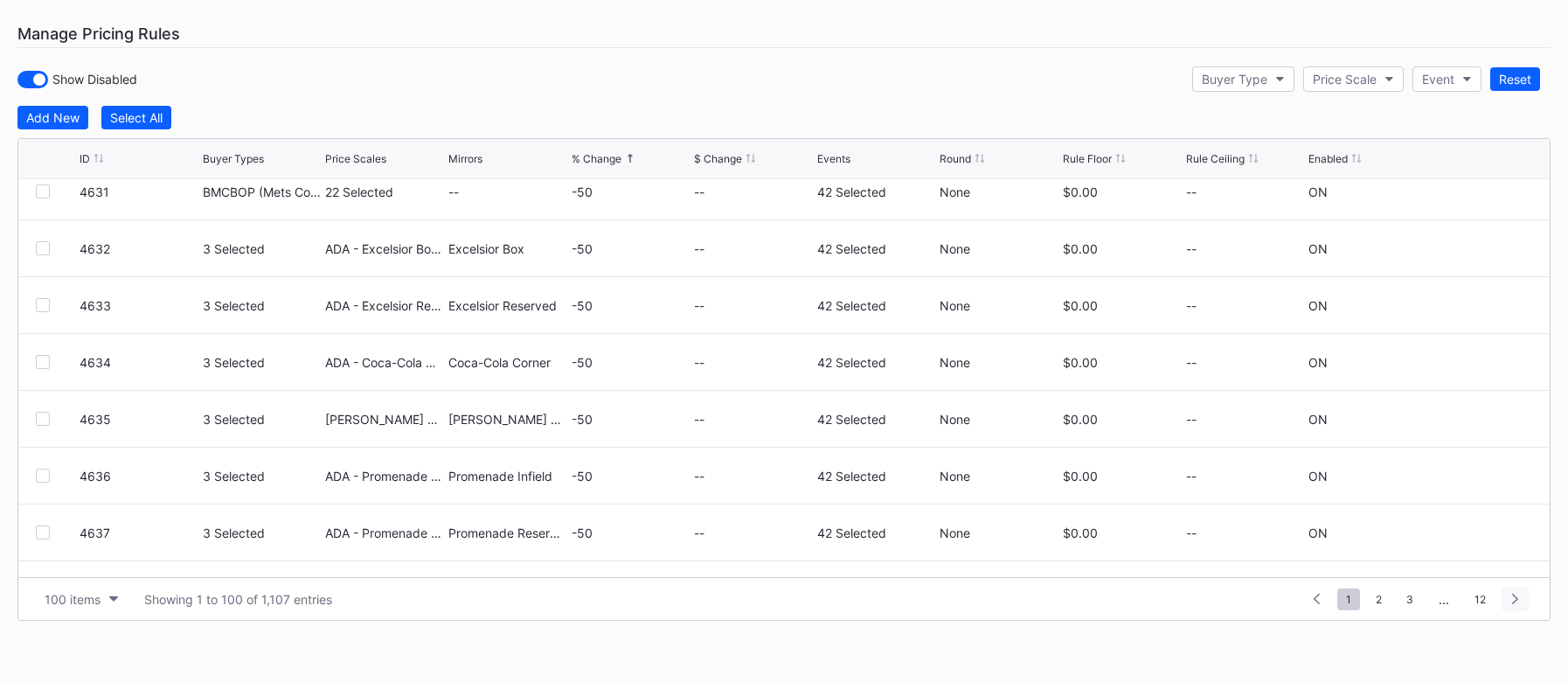
click at [1516, 596] on icon at bounding box center [1515, 599] width 6 height 11
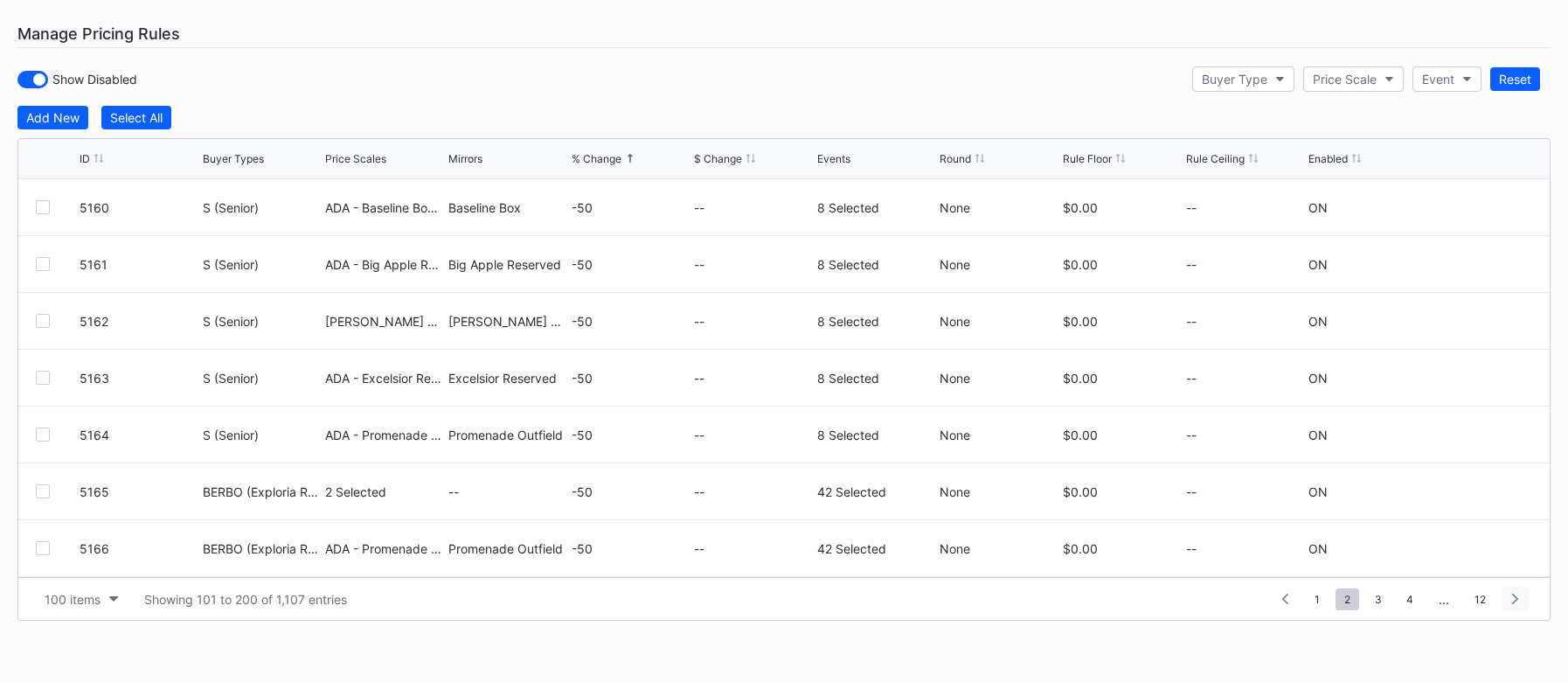
click at [1516, 596] on icon at bounding box center [1515, 599] width 6 height 11
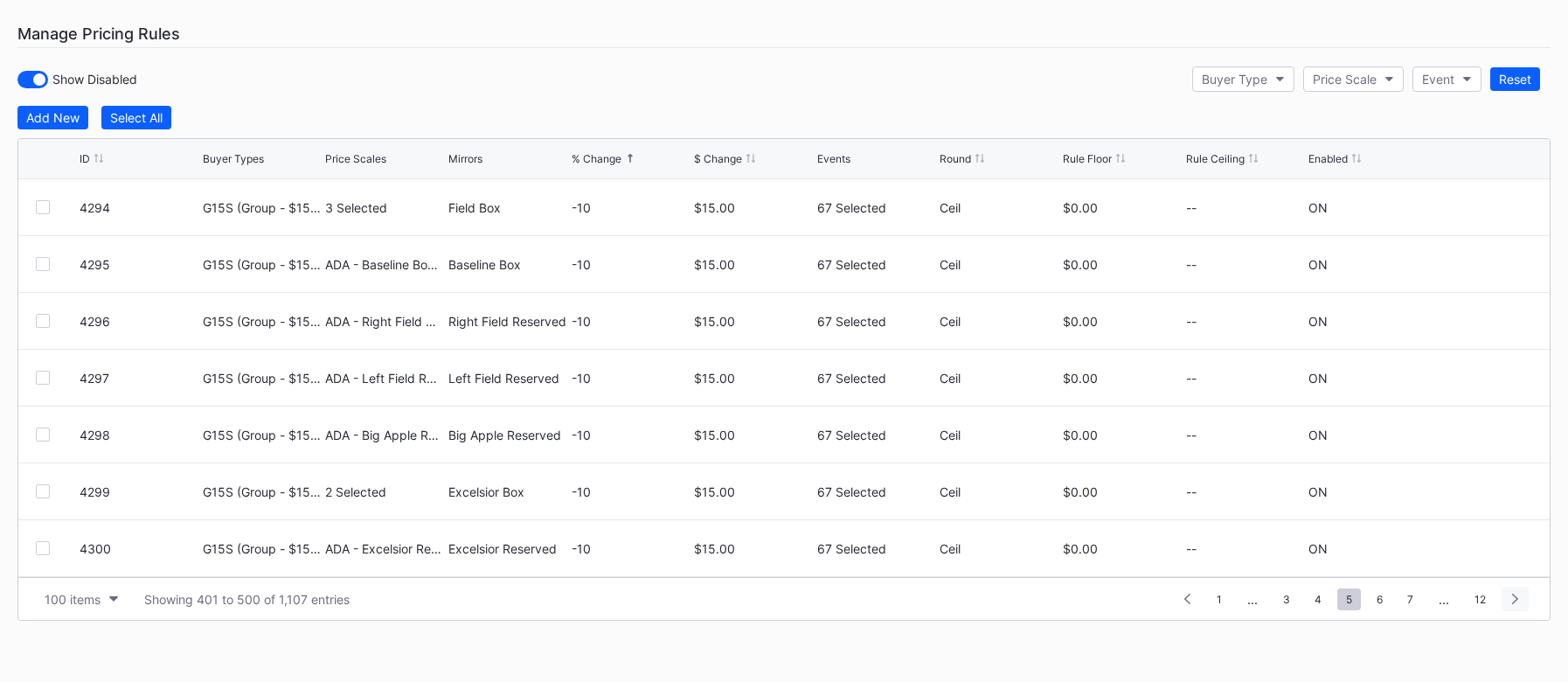
click at [1516, 596] on icon at bounding box center [1515, 599] width 6 height 11
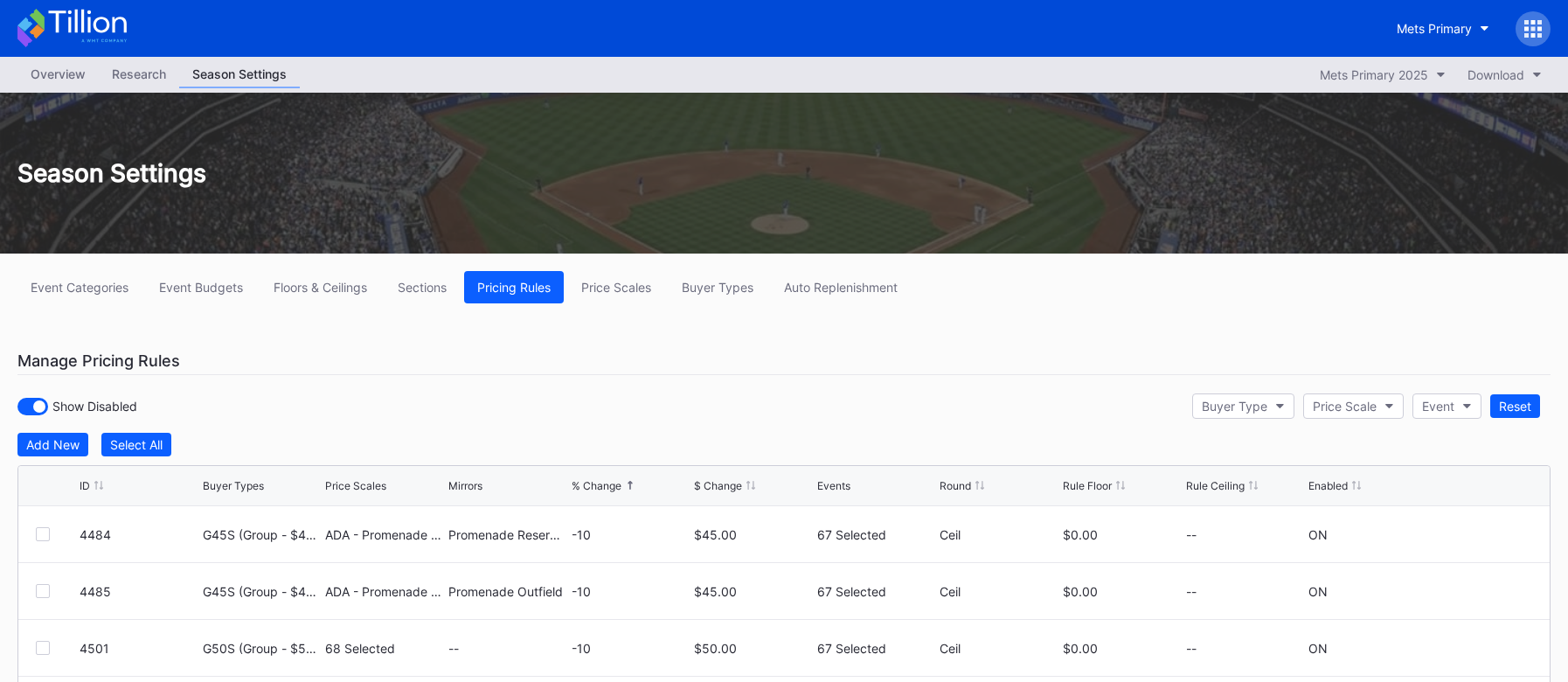
click at [71, 82] on div "Overview" at bounding box center [58, 74] width 81 height 25
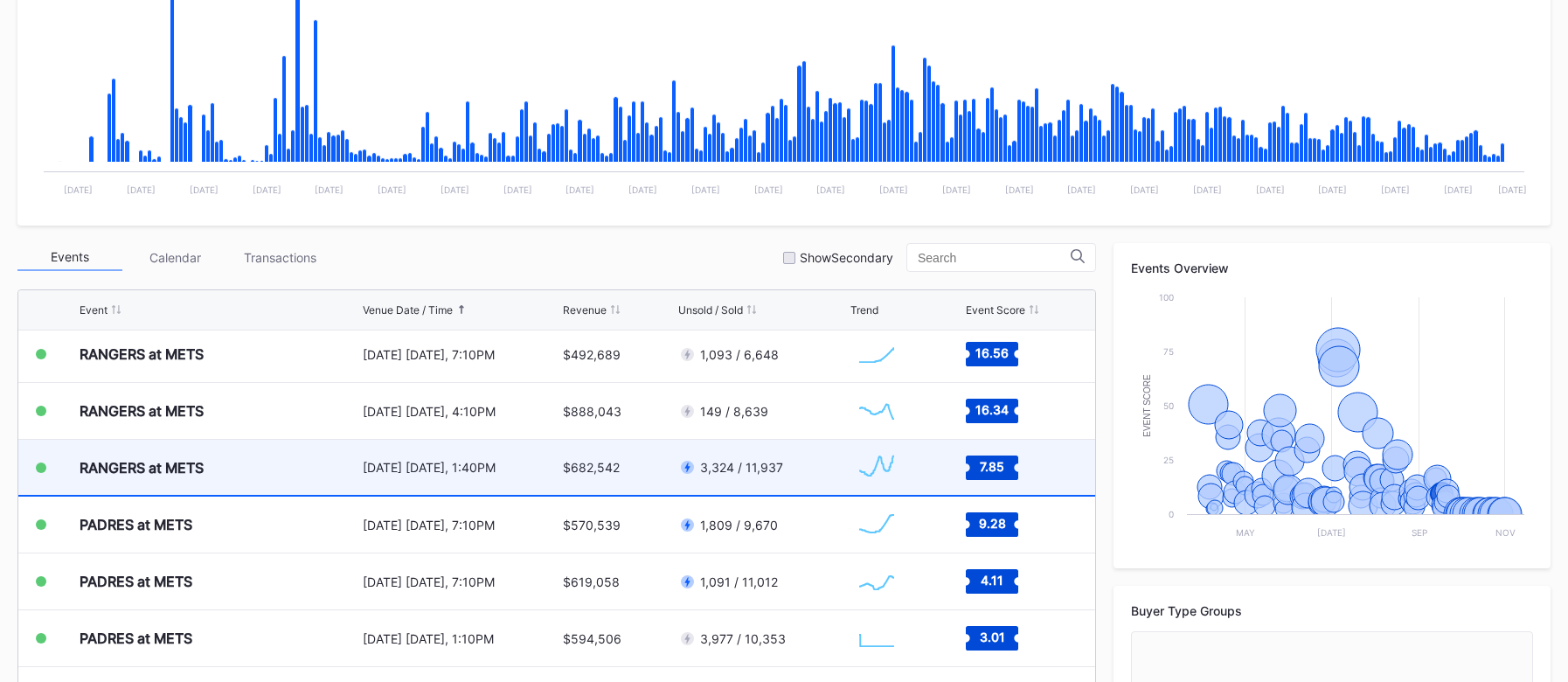
scroll to position [4038, 0]
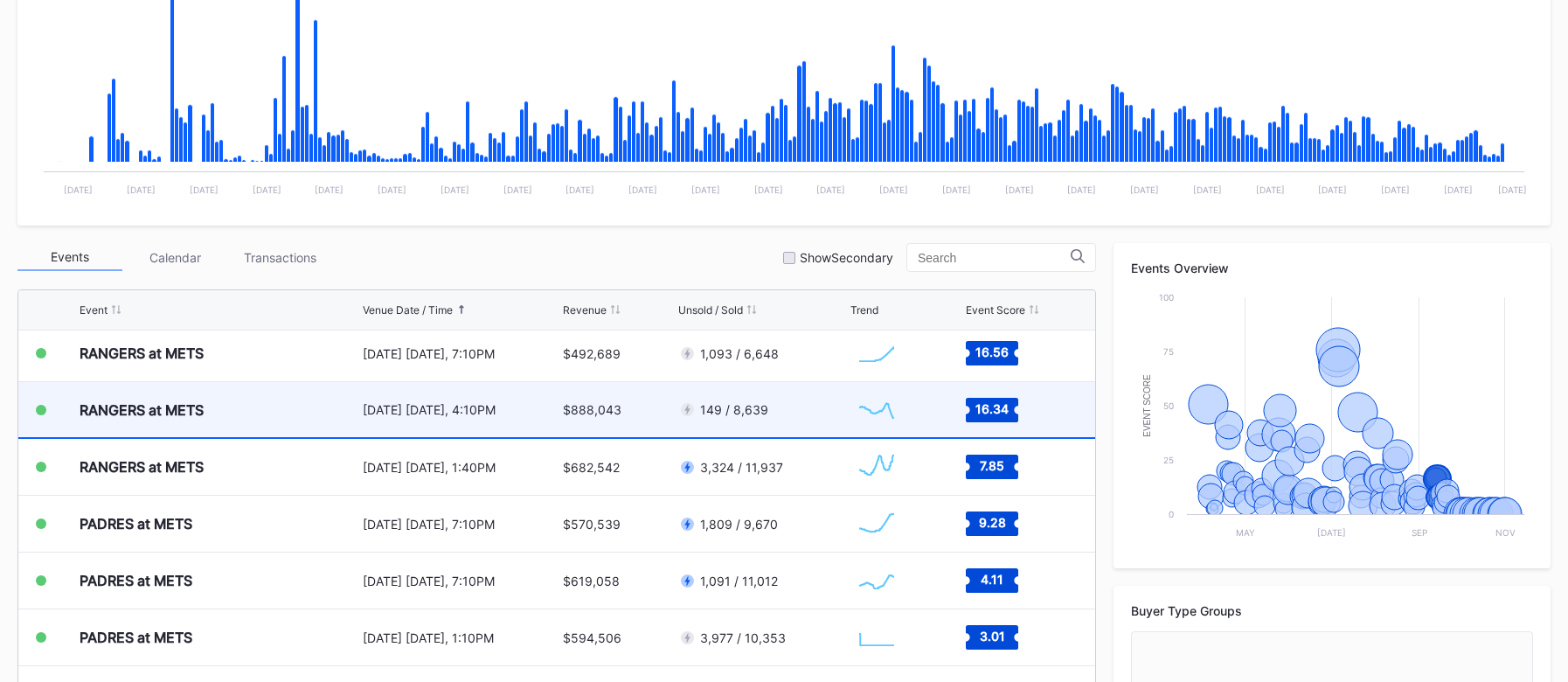
click at [385, 425] on div "[DATE] [DATE], 4:10PM" at bounding box center [460, 409] width 195 height 55
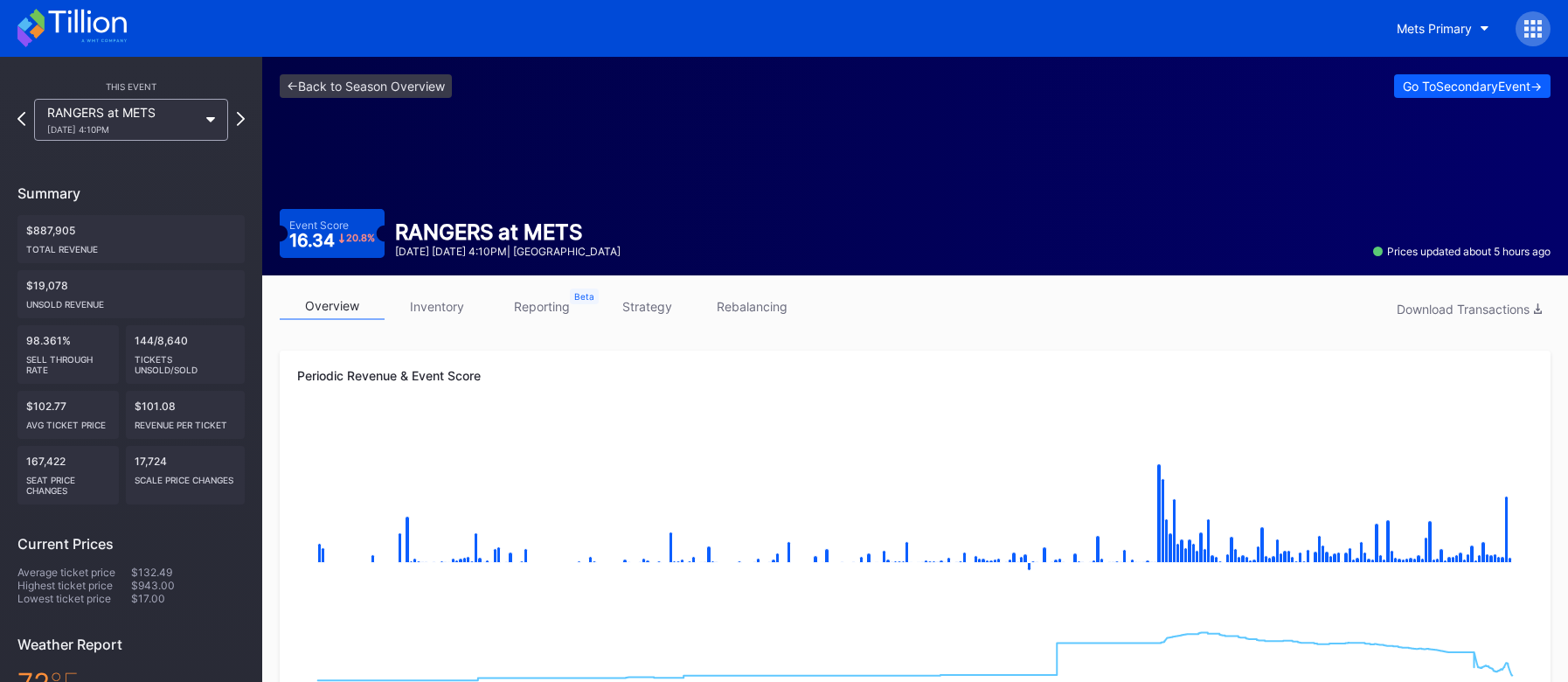
click at [661, 313] on link "strategy" at bounding box center [647, 306] width 105 height 27
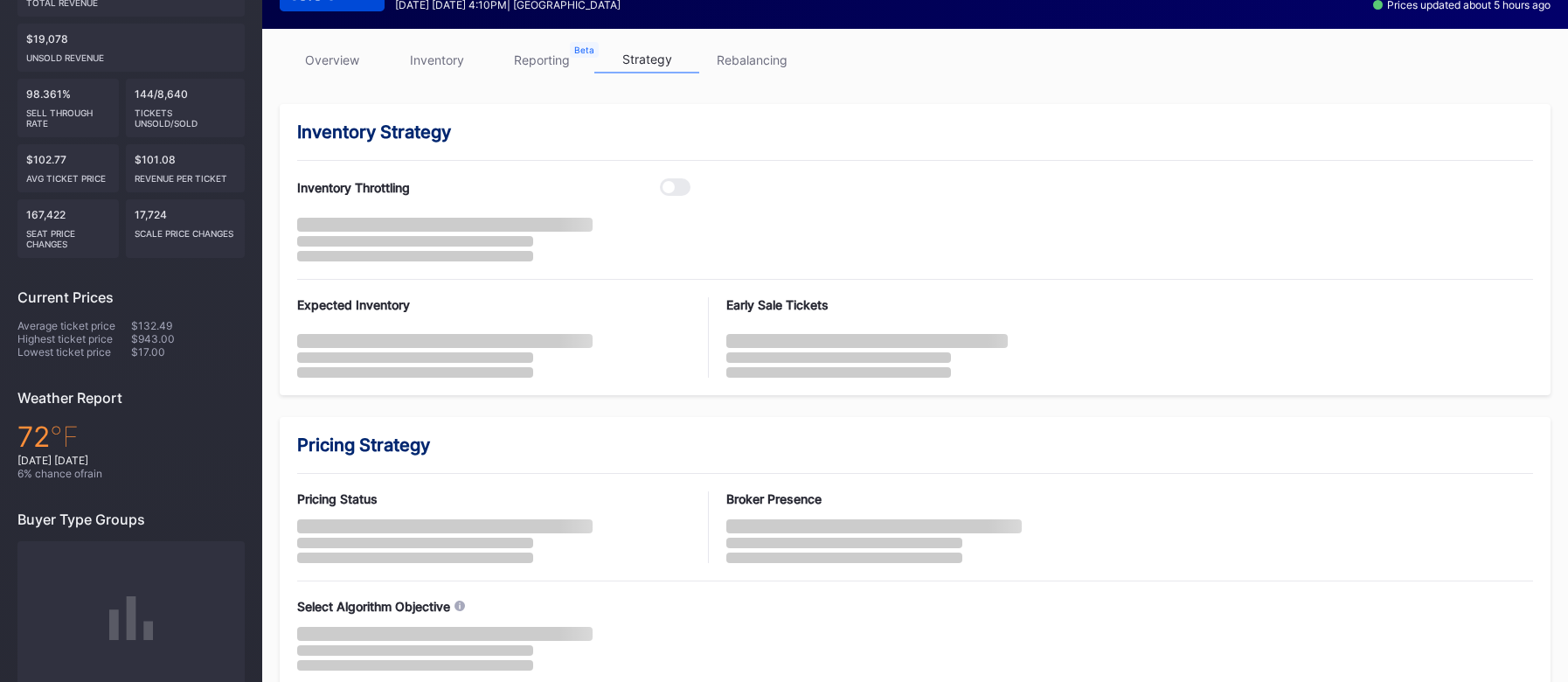
scroll to position [365, 0]
